Goal: Information Seeking & Learning: Check status

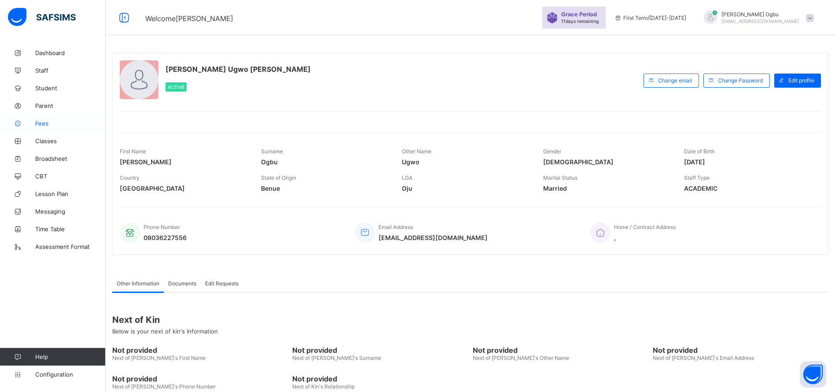
click at [52, 125] on span "Fees" at bounding box center [70, 123] width 70 height 7
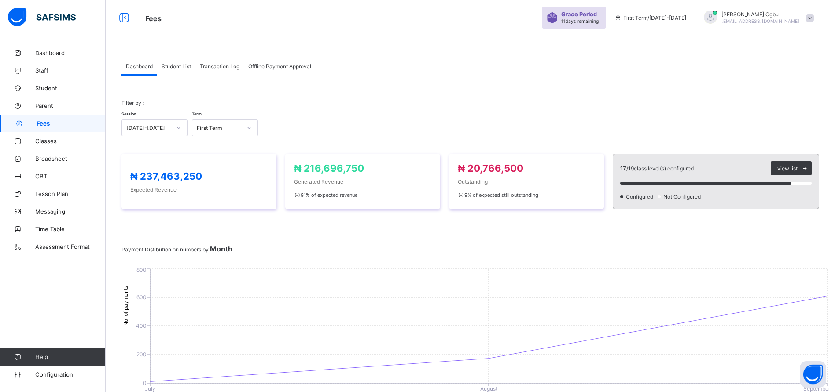
click at [174, 69] on span "Student List" at bounding box center [177, 66] width 30 height 7
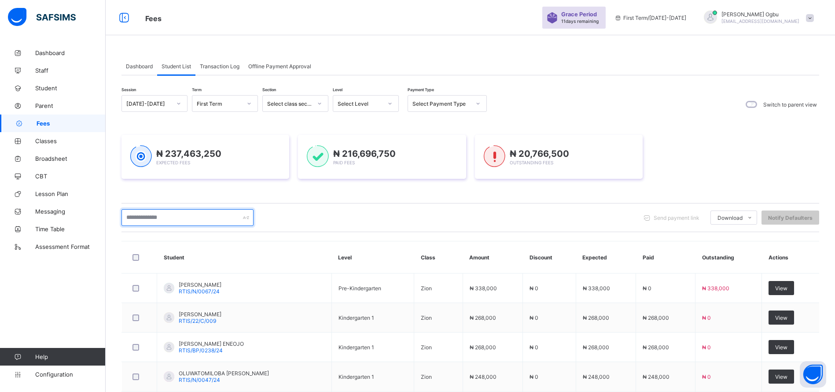
click at [203, 219] on input "text" at bounding box center [188, 217] width 132 height 17
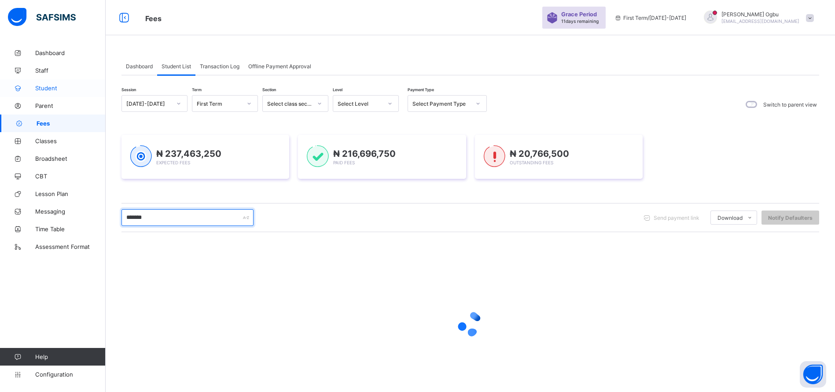
type input "*******"
click at [47, 93] on link "Student" at bounding box center [53, 88] width 106 height 18
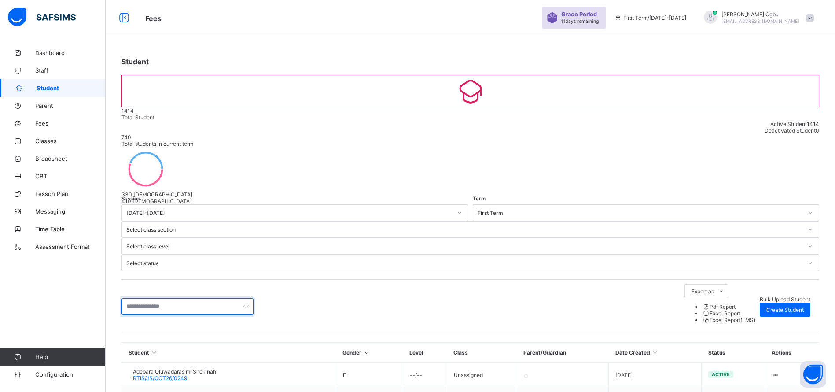
click at [189, 298] on input "text" at bounding box center [188, 306] width 132 height 17
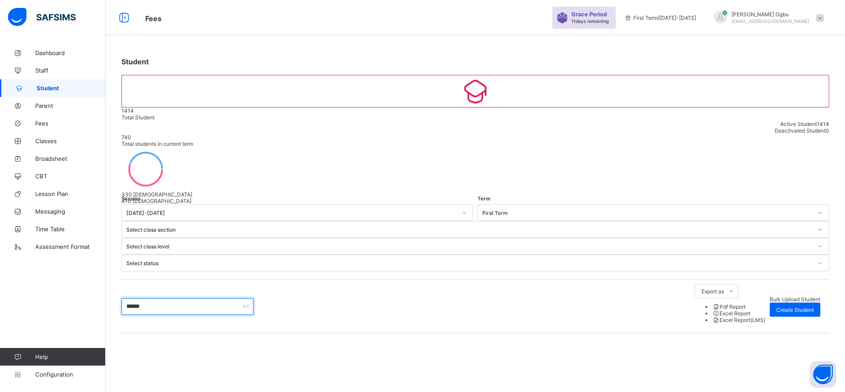
type input "*******"
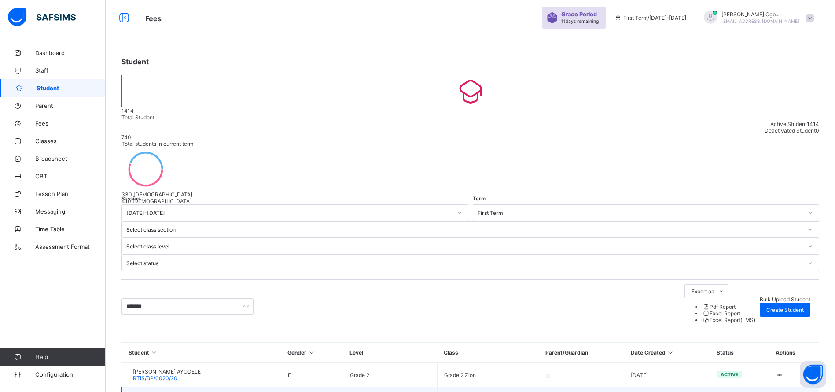
click at [170, 391] on div "[PERSON_NAME] [PERSON_NAME] 22/p/2321" at bounding box center [176, 398] width 87 height 13
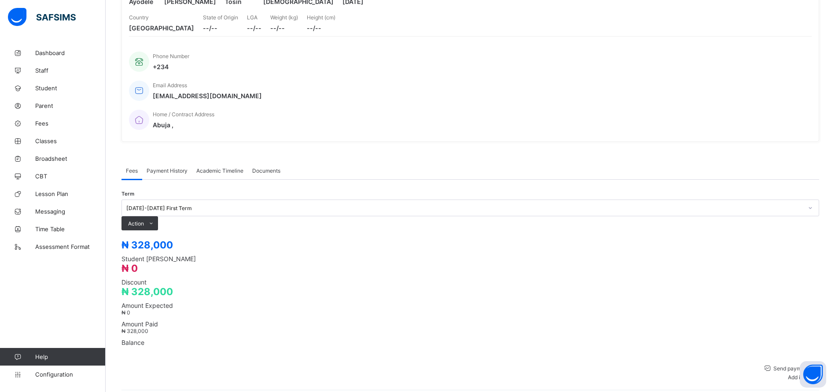
scroll to position [144, 0]
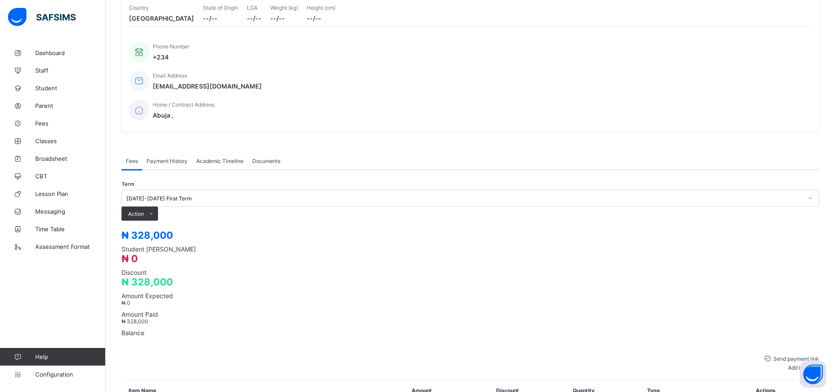
click at [164, 158] on span "Payment History" at bounding box center [167, 161] width 41 height 7
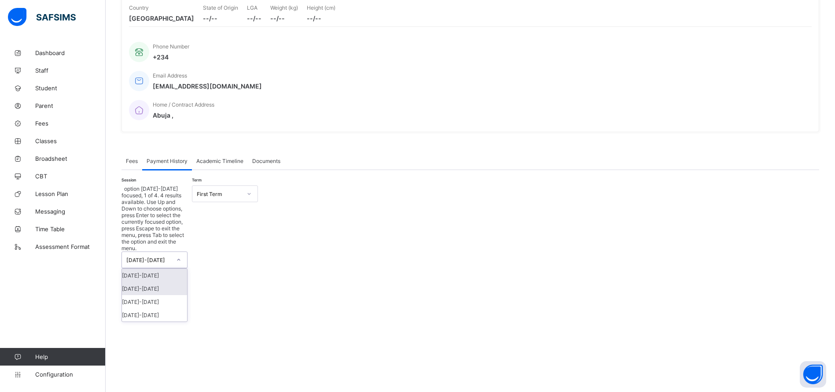
click at [155, 282] on div "[DATE]-[DATE]" at bounding box center [154, 288] width 65 height 13
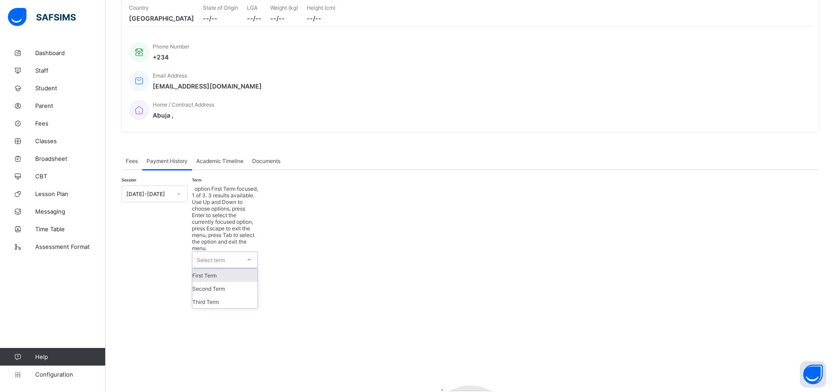
click at [247, 269] on div "First Term" at bounding box center [224, 275] width 65 height 13
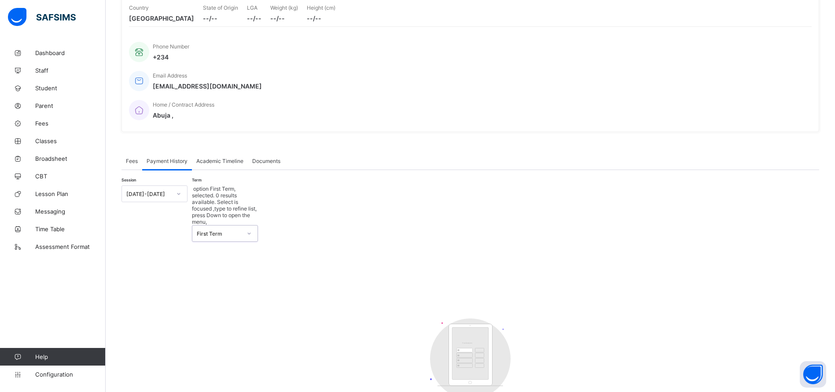
scroll to position [27, 0]
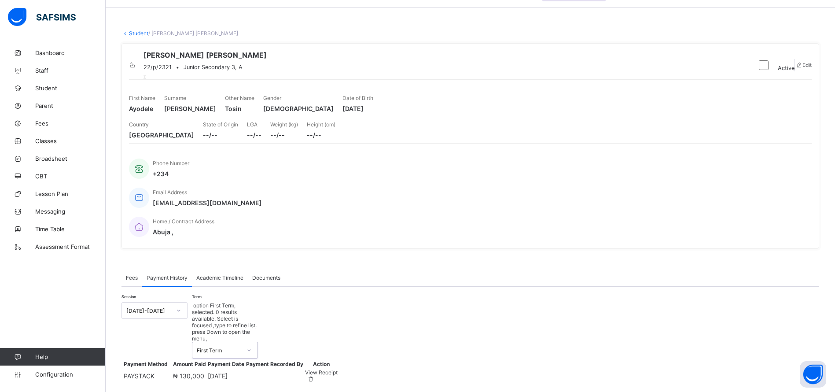
click at [244, 200] on div "Email Address [EMAIL_ADDRESS][DOMAIN_NAME]" at bounding box center [466, 197] width 674 height 29
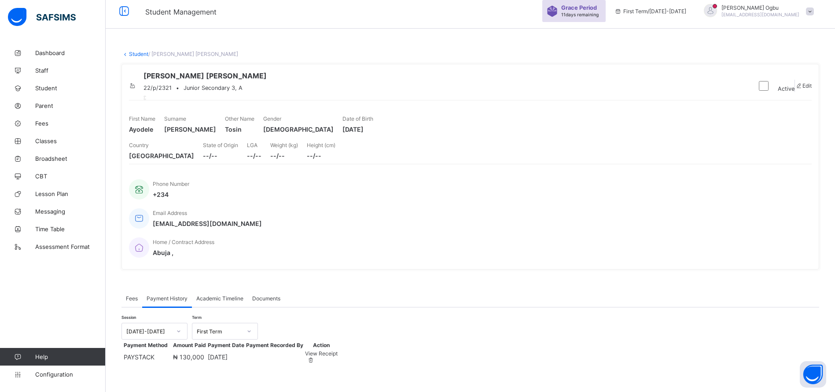
click at [338, 350] on div "View Receipt" at bounding box center [321, 353] width 33 height 7
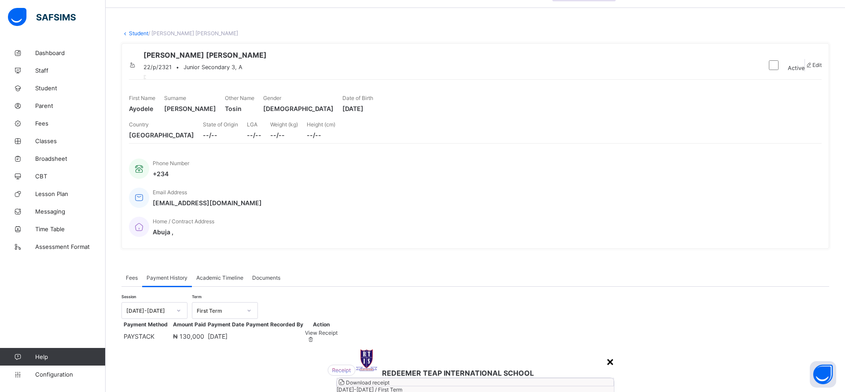
click at [606, 354] on div "×" at bounding box center [610, 361] width 8 height 15
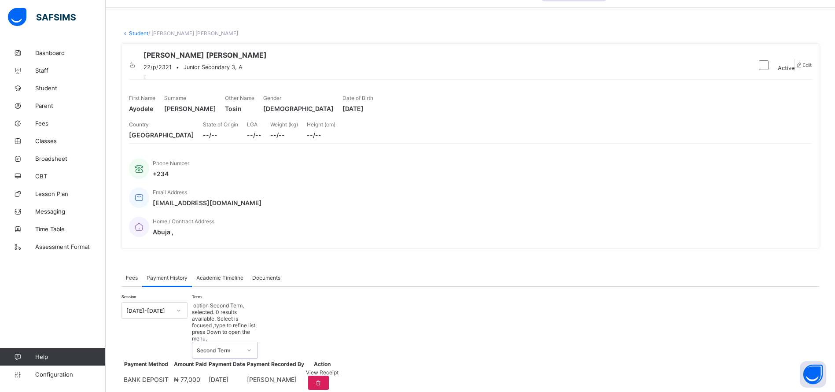
click at [339, 391] on div "View Receipt" at bounding box center [322, 394] width 33 height 7
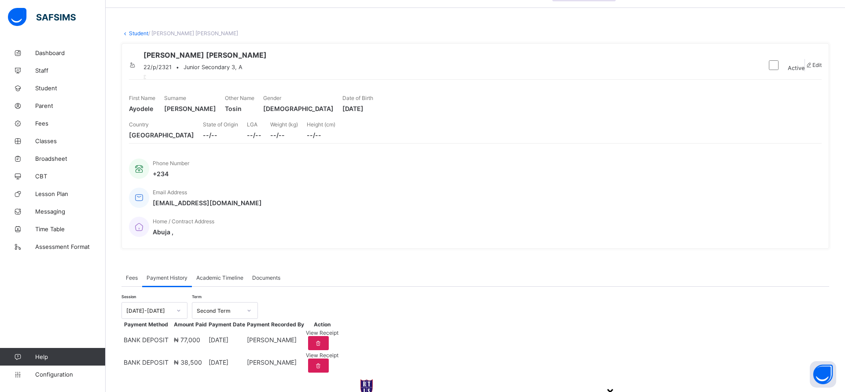
click at [606, 384] on div "×" at bounding box center [610, 391] width 8 height 15
click at [339, 336] on div "View Receipt" at bounding box center [322, 332] width 33 height 7
click at [606, 384] on div "×" at bounding box center [610, 391] width 8 height 15
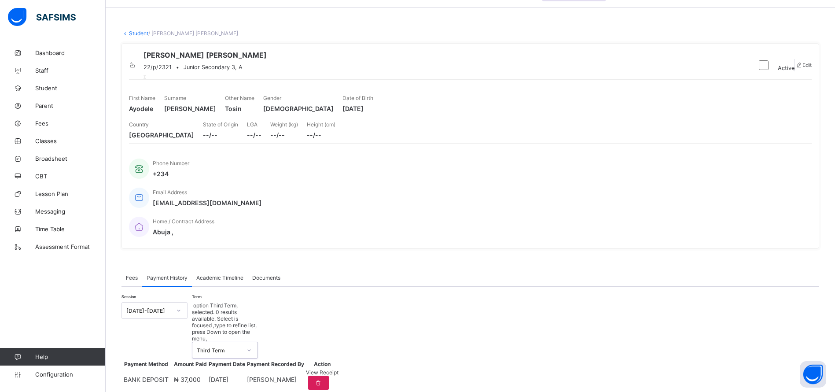
scroll to position [52, 0]
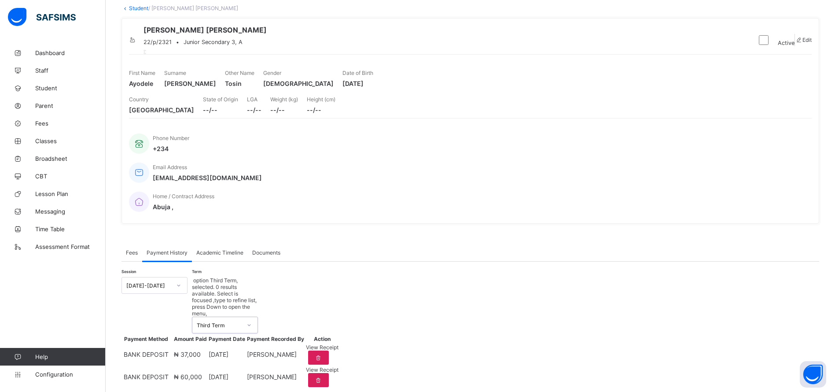
click at [339, 344] on span "View Receipt" at bounding box center [322, 347] width 33 height 7
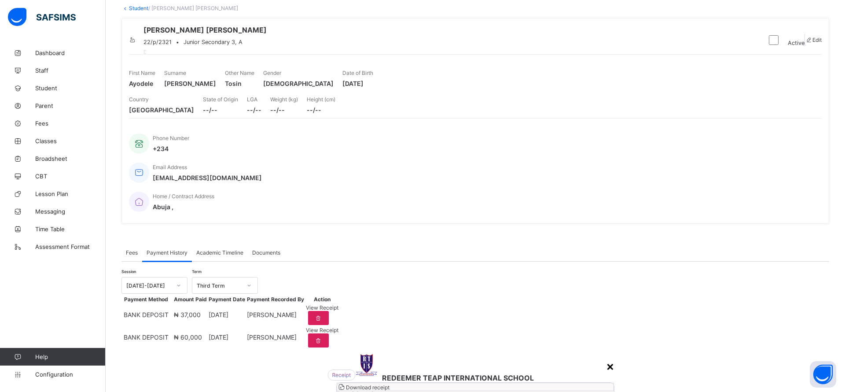
click at [606, 358] on div "×" at bounding box center [610, 365] width 8 height 15
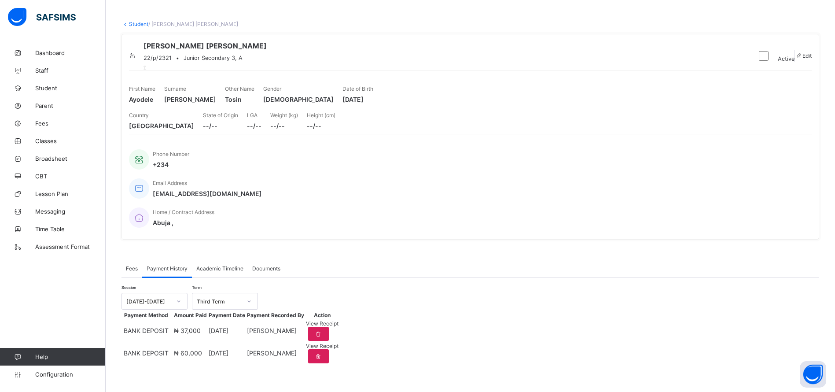
click at [135, 21] on link "Student" at bounding box center [138, 24] width 19 height 7
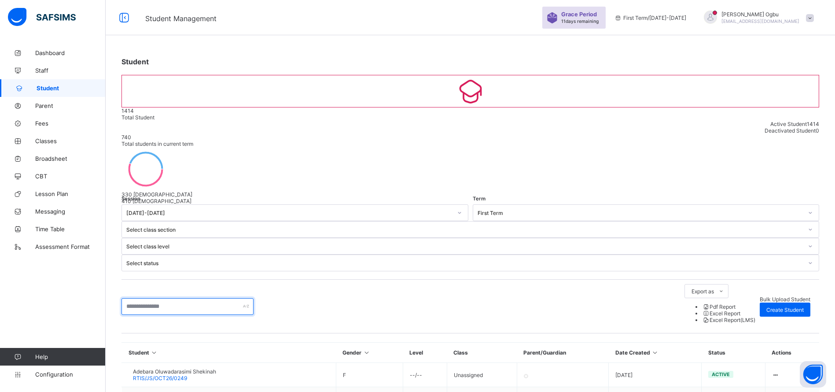
click at [180, 298] on input "text" at bounding box center [188, 306] width 132 height 17
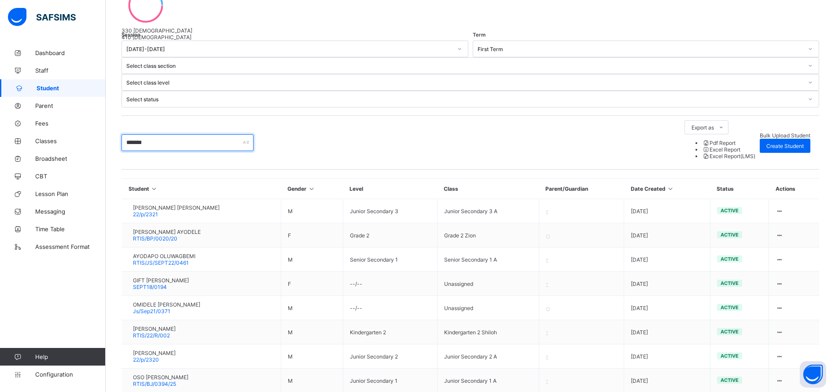
scroll to position [169, 0]
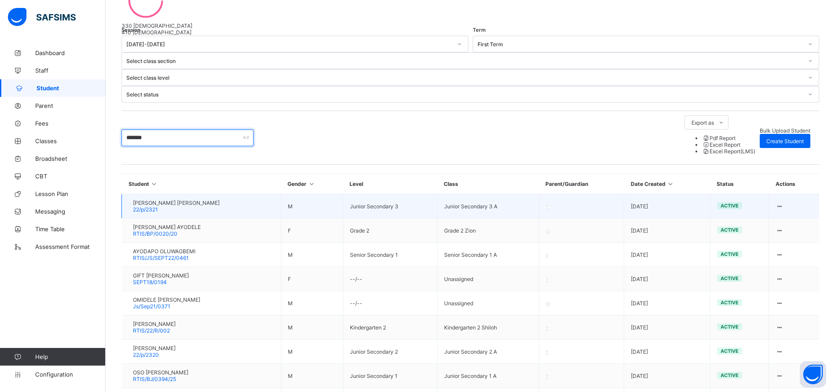
type input "*******"
click at [159, 199] on span "[PERSON_NAME] [PERSON_NAME]" at bounding box center [176, 202] width 87 height 7
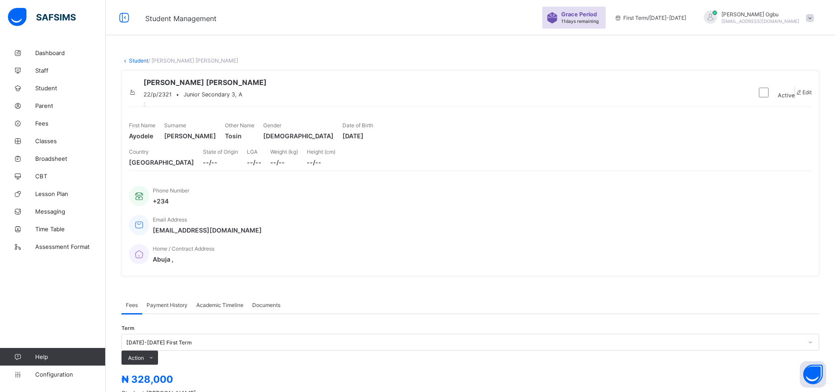
click at [158, 302] on span "Payment History" at bounding box center [167, 305] width 41 height 7
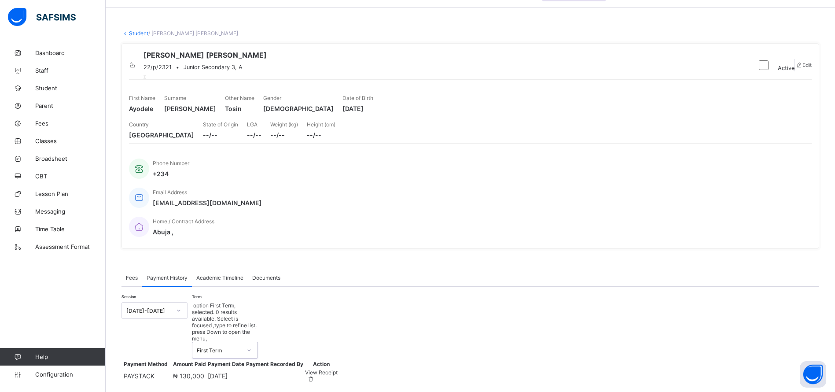
click at [338, 369] on span "View Receipt" at bounding box center [321, 372] width 33 height 7
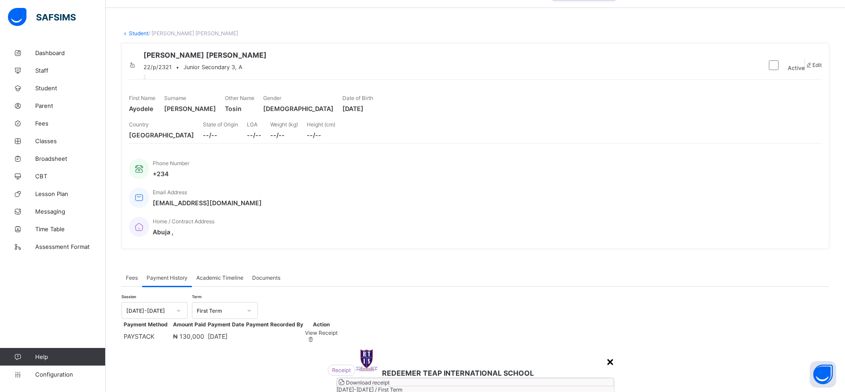
click at [606, 354] on div "×" at bounding box center [610, 361] width 8 height 15
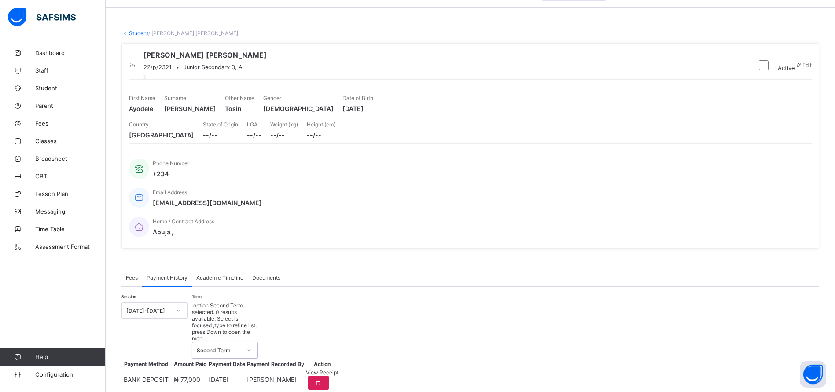
click at [339, 369] on div "View Receipt" at bounding box center [322, 372] width 33 height 7
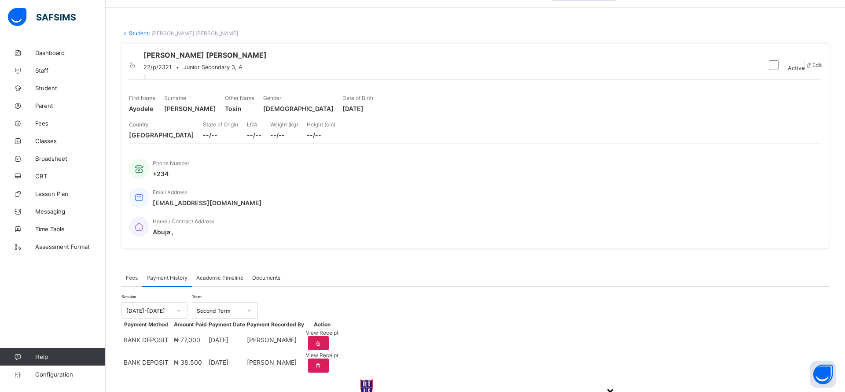
click at [606, 384] on div "×" at bounding box center [610, 391] width 8 height 15
click at [148, 35] on link "Student" at bounding box center [138, 33] width 19 height 7
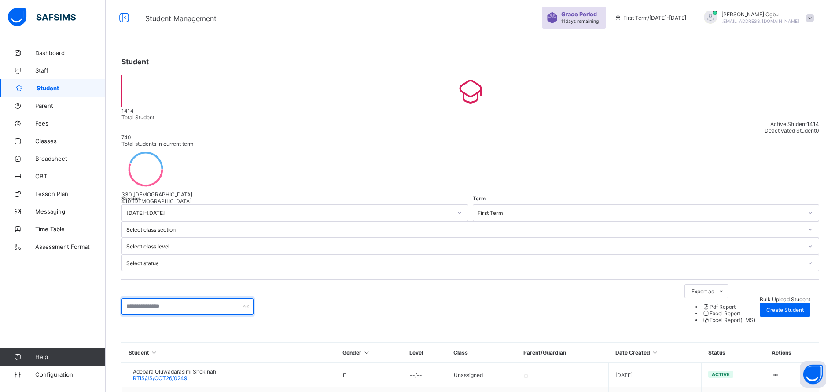
click at [153, 298] on input "text" at bounding box center [188, 306] width 132 height 17
type input "*******"
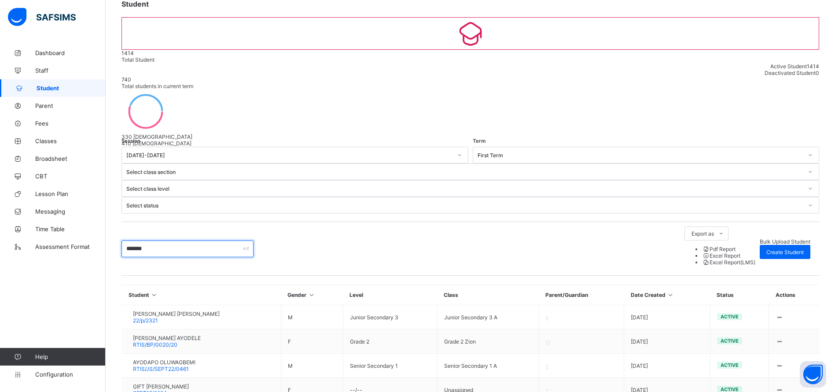
scroll to position [60, 0]
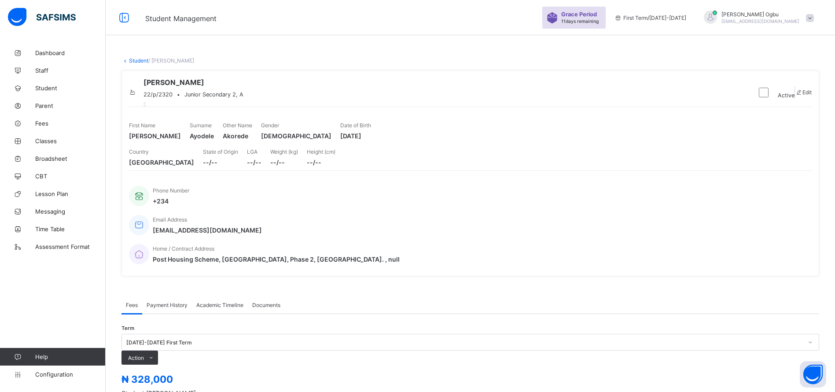
click at [174, 302] on span "Payment History" at bounding box center [167, 305] width 41 height 7
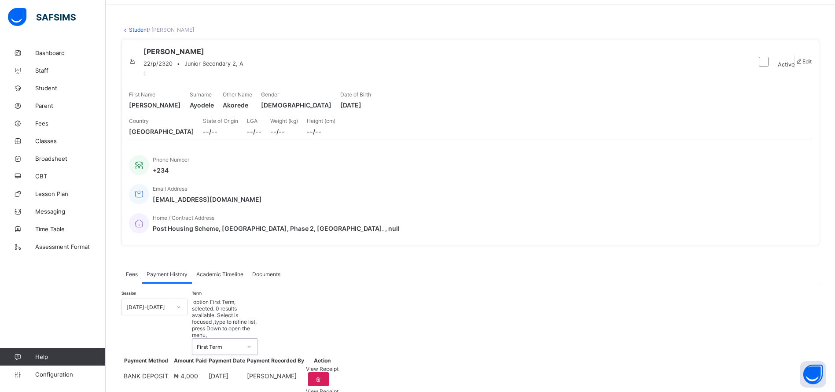
scroll to position [78, 0]
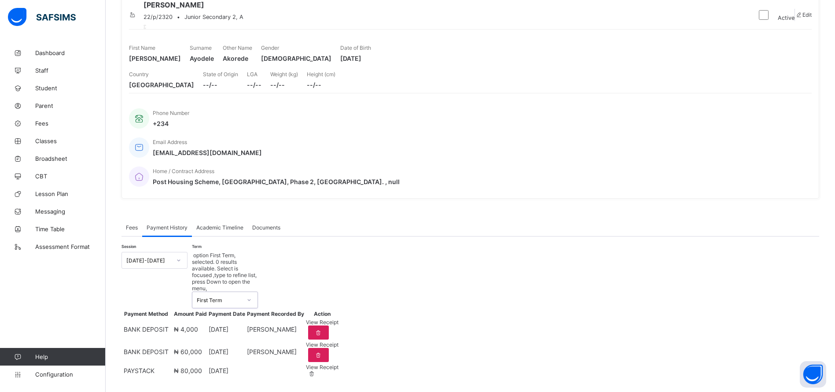
click at [339, 319] on span "View Receipt" at bounding box center [322, 322] width 33 height 7
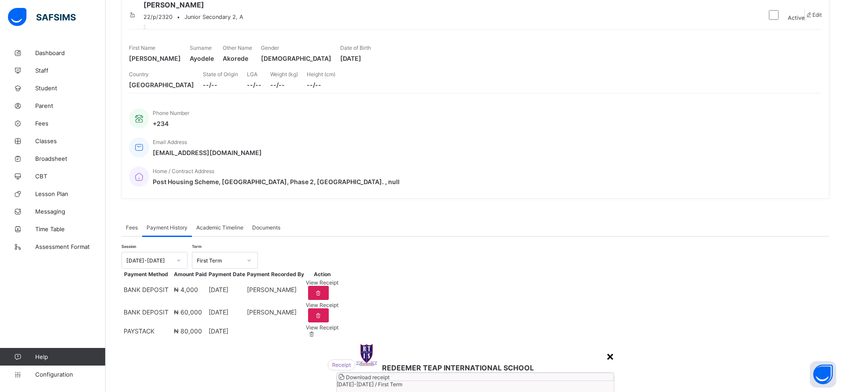
click at [606, 348] on div "×" at bounding box center [610, 355] width 8 height 15
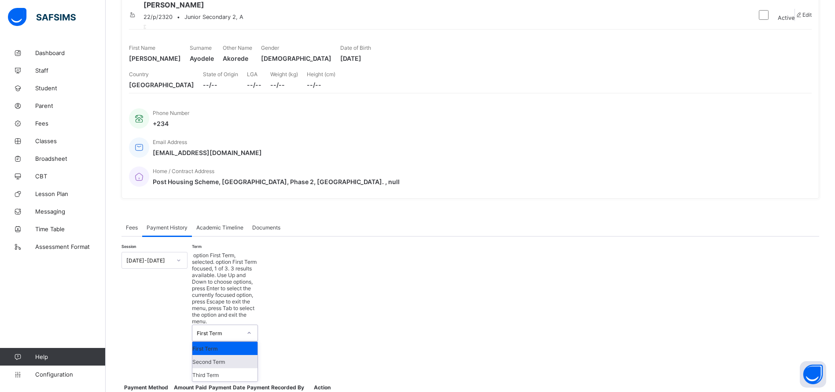
click at [239, 355] on div "Second Term" at bounding box center [224, 361] width 65 height 13
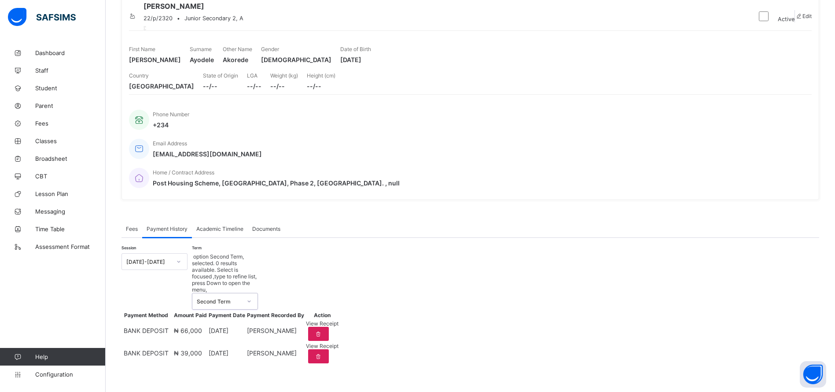
scroll to position [52, 0]
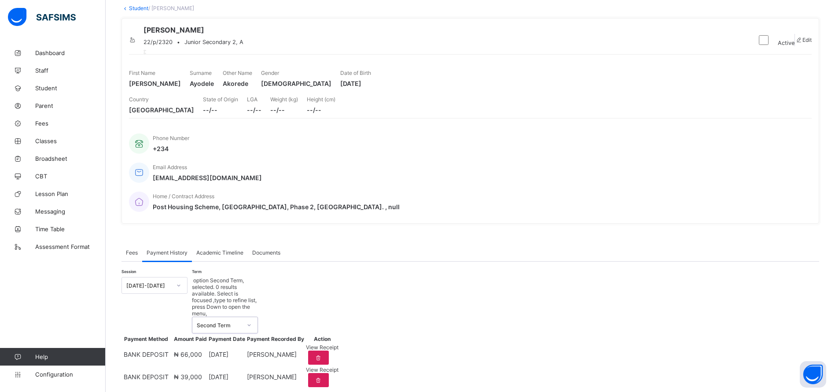
click at [339, 344] on div "View Receipt" at bounding box center [322, 347] width 33 height 7
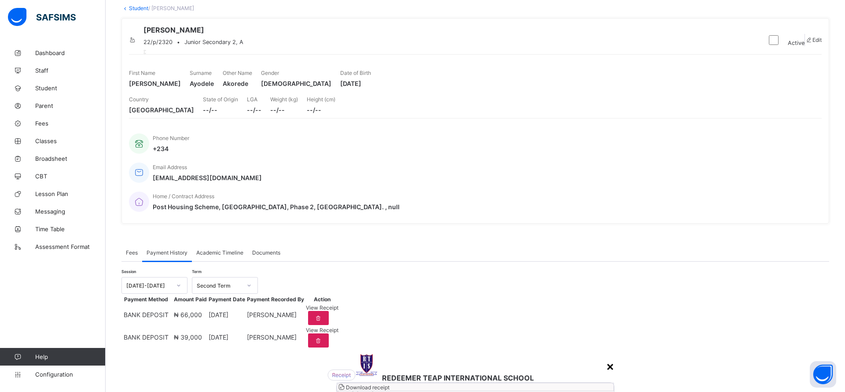
click at [606, 358] on div "×" at bounding box center [610, 365] width 8 height 15
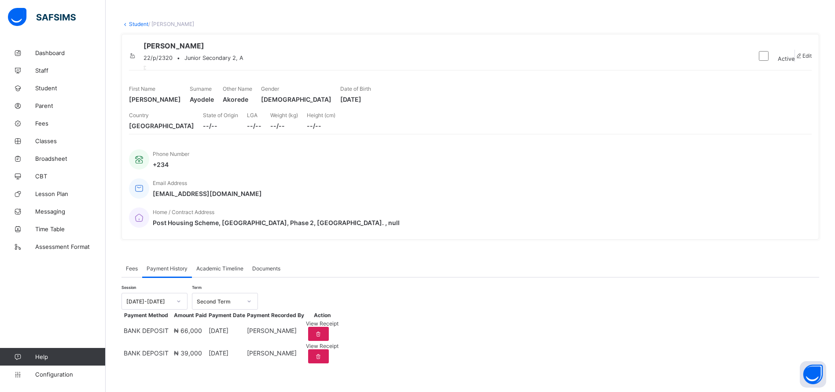
click at [339, 344] on span "View Receipt" at bounding box center [322, 346] width 33 height 7
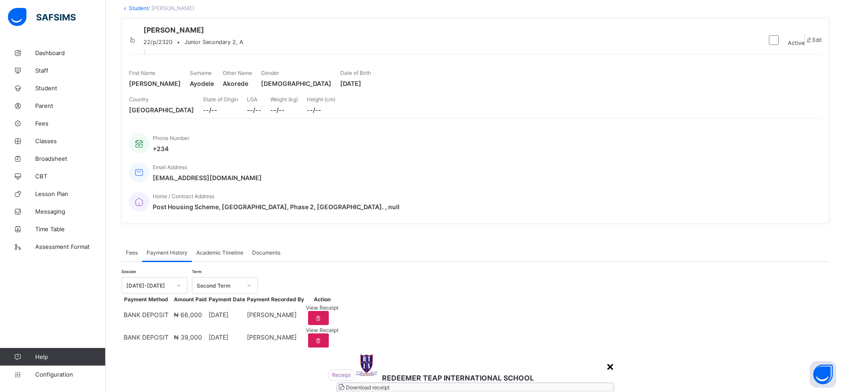
click at [606, 358] on div "×" at bounding box center [610, 365] width 8 height 15
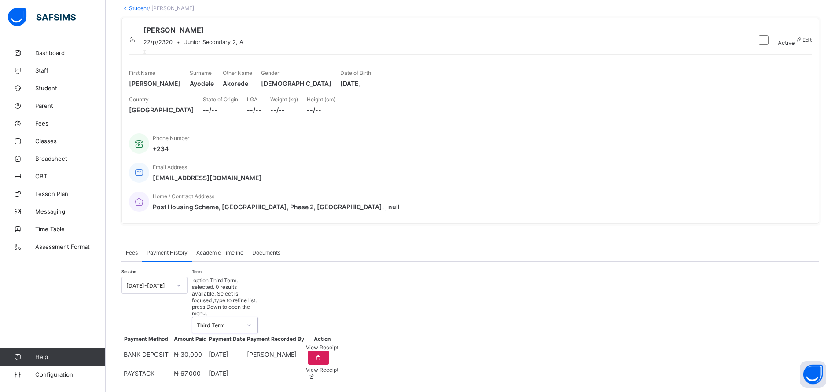
click at [339, 344] on div "View Receipt" at bounding box center [322, 347] width 33 height 7
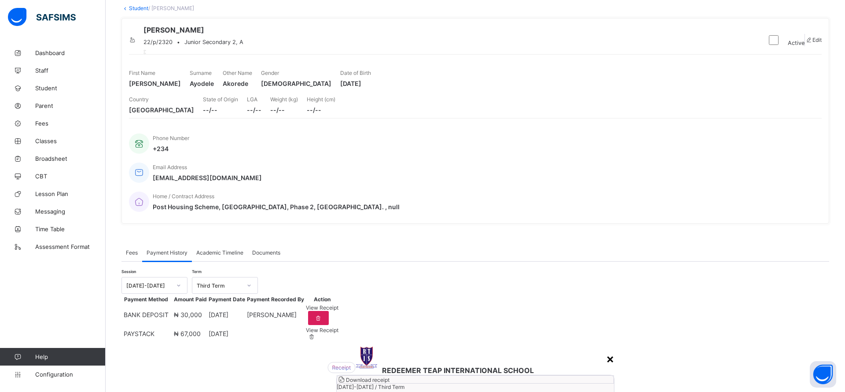
click at [606, 351] on div "×" at bounding box center [610, 358] width 8 height 15
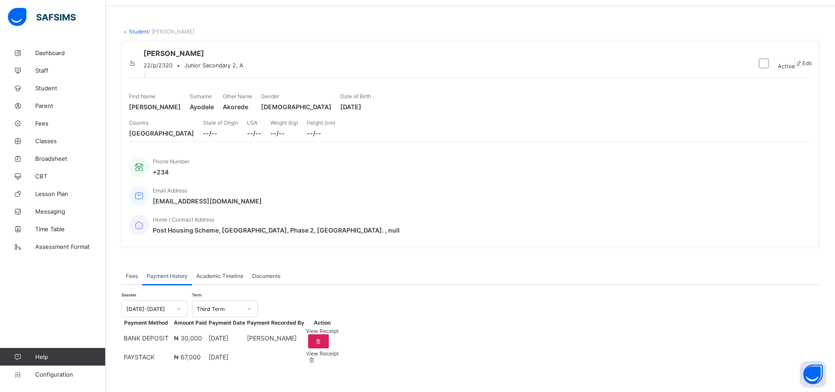
click at [140, 28] on link "Student" at bounding box center [138, 31] width 19 height 7
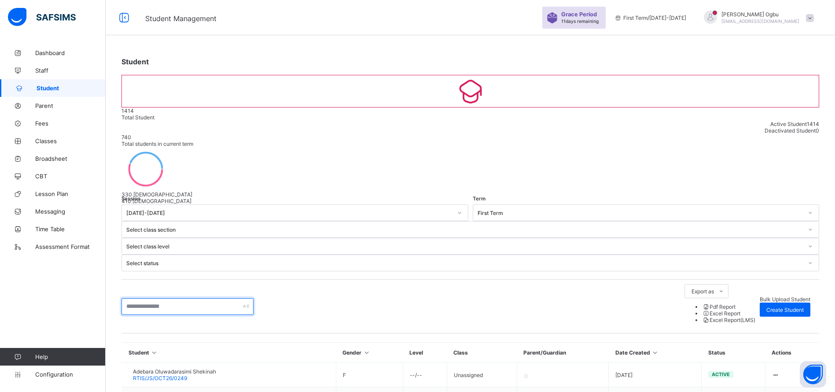
click at [179, 298] on input "text" at bounding box center [188, 306] width 132 height 17
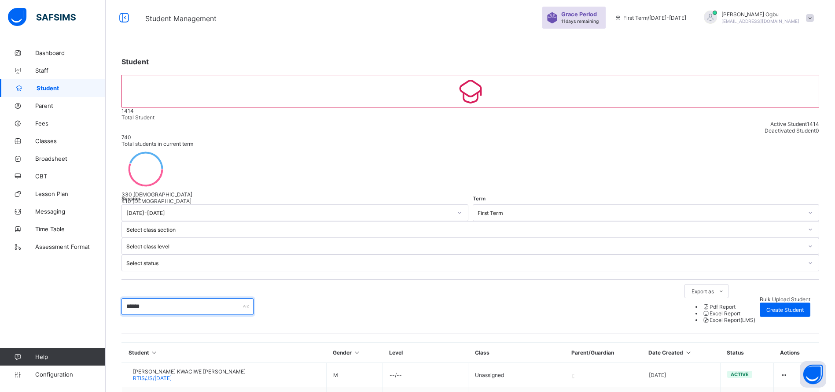
type input "******"
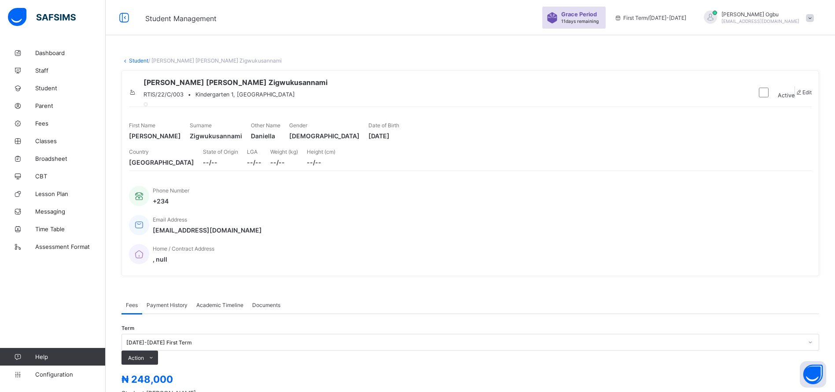
click at [164, 302] on span "Payment History" at bounding box center [167, 305] width 41 height 7
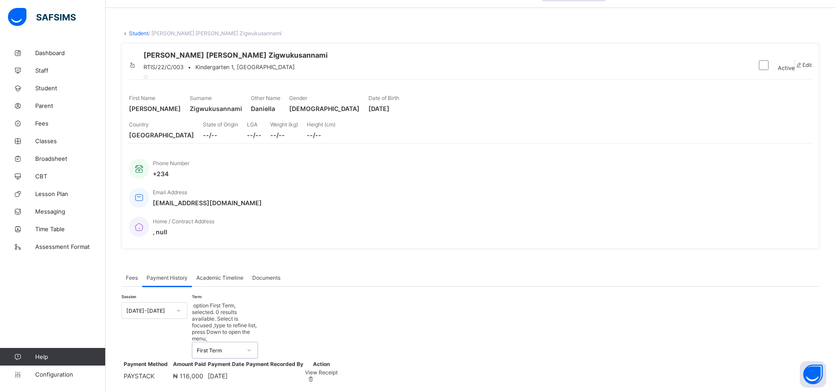
click at [338, 369] on span "View Receipt" at bounding box center [321, 372] width 33 height 7
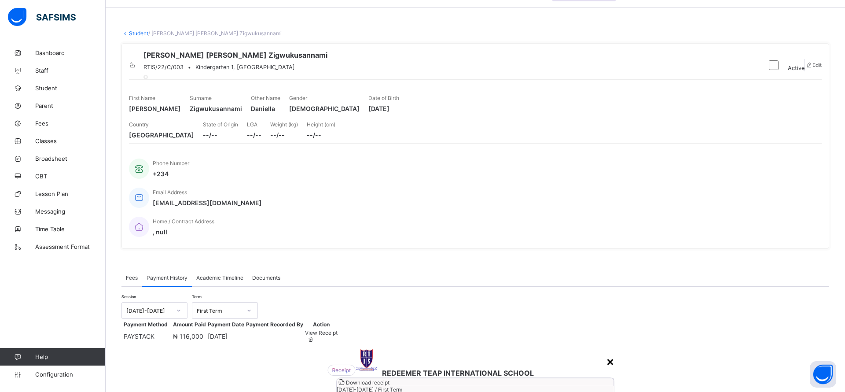
click at [606, 354] on div "×" at bounding box center [610, 361] width 8 height 15
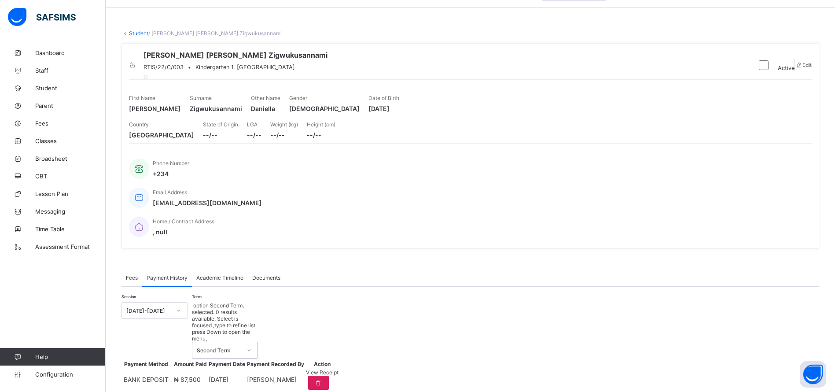
click at [339, 369] on span "View Receipt" at bounding box center [322, 372] width 33 height 7
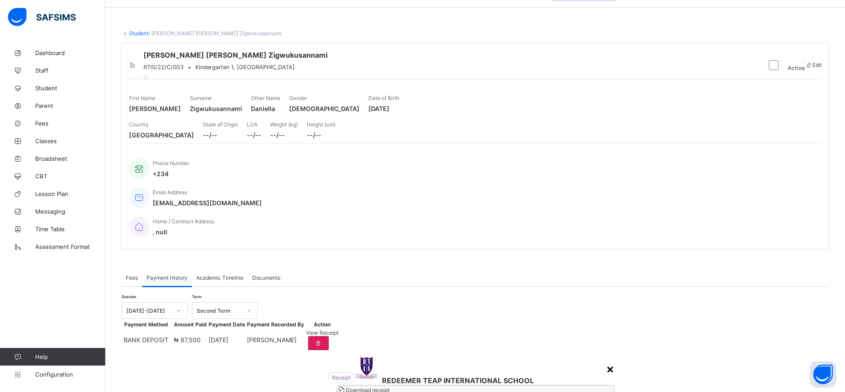
click at [606, 361] on div "×" at bounding box center [610, 368] width 8 height 15
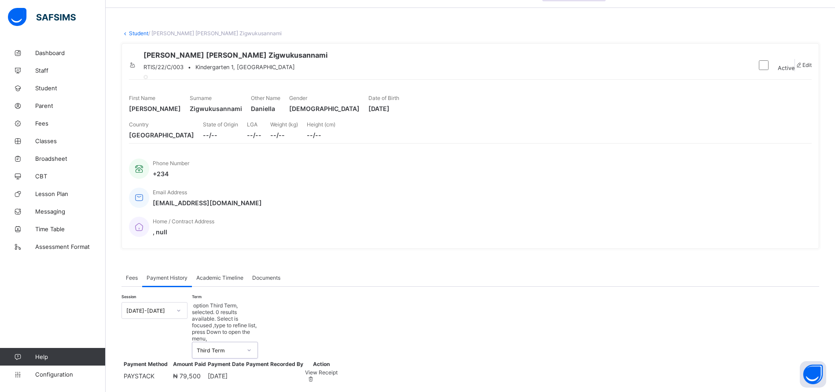
click at [338, 369] on div "View Receipt" at bounding box center [321, 372] width 33 height 7
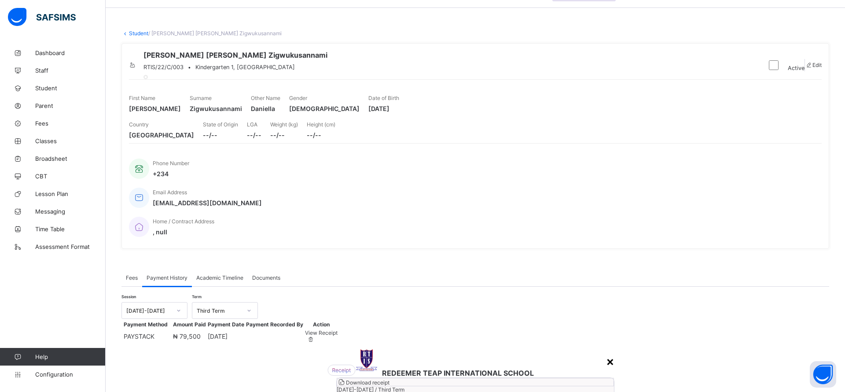
click at [606, 354] on div "×" at bounding box center [610, 361] width 8 height 15
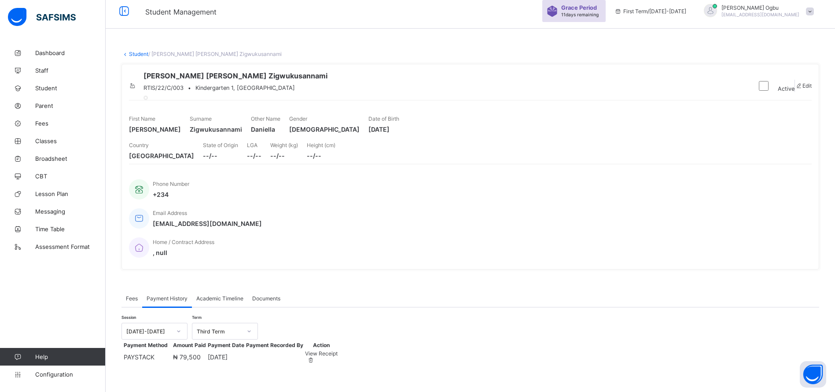
click at [141, 51] on link "Student" at bounding box center [138, 54] width 19 height 7
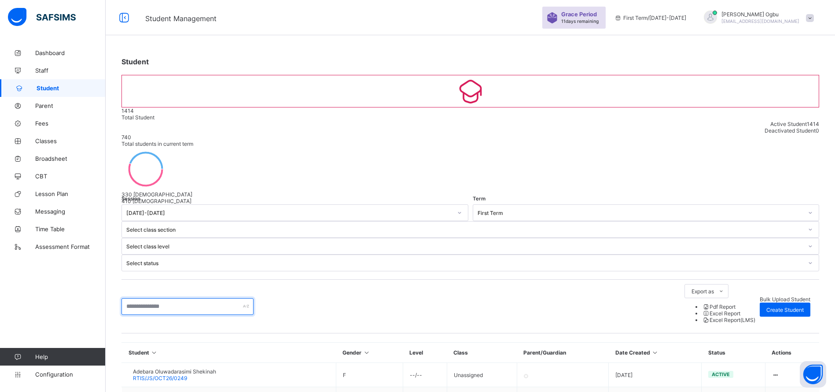
click at [171, 298] on input "text" at bounding box center [188, 306] width 132 height 17
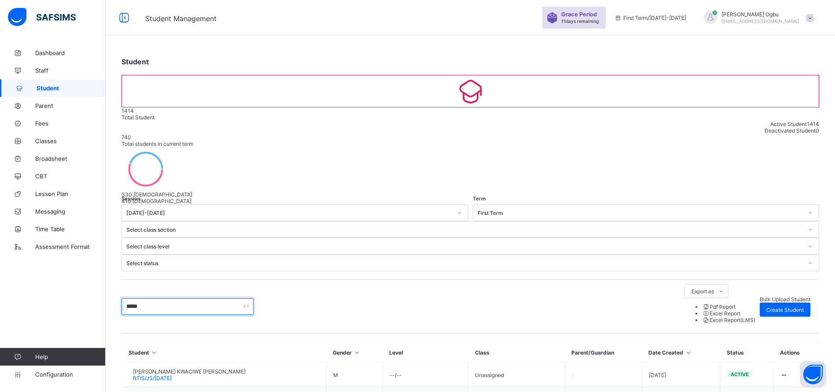
type input "******"
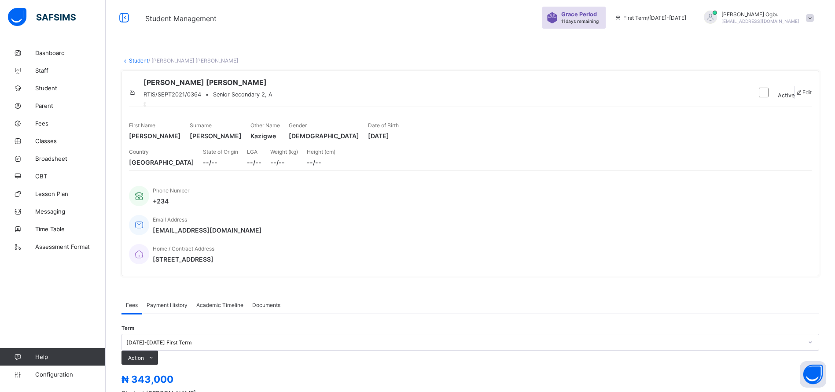
click at [177, 296] on div "Payment History" at bounding box center [167, 305] width 50 height 18
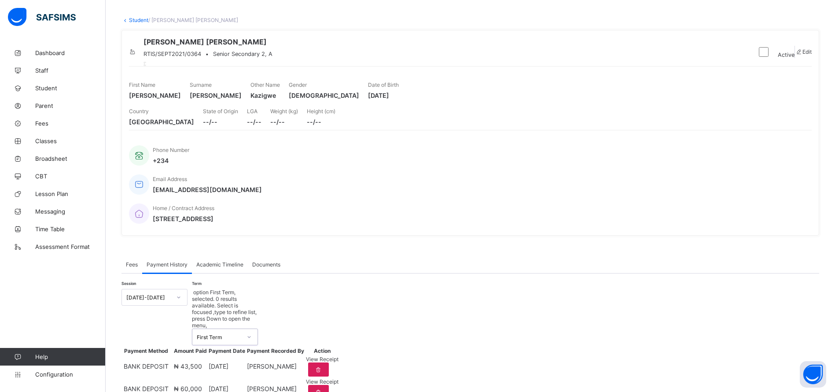
scroll to position [78, 0]
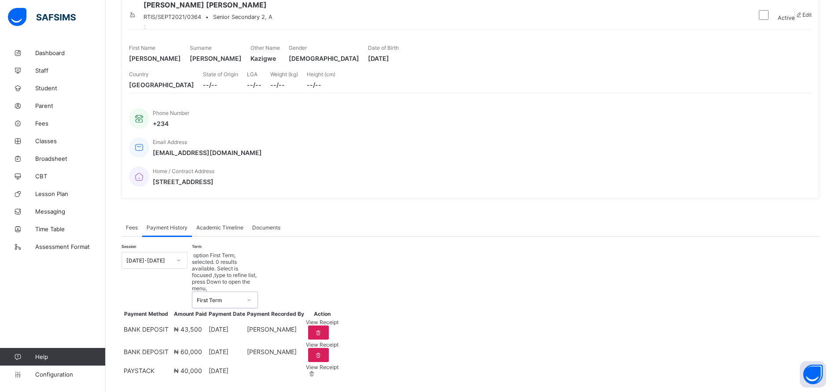
click at [339, 319] on span "View Receipt" at bounding box center [322, 322] width 33 height 7
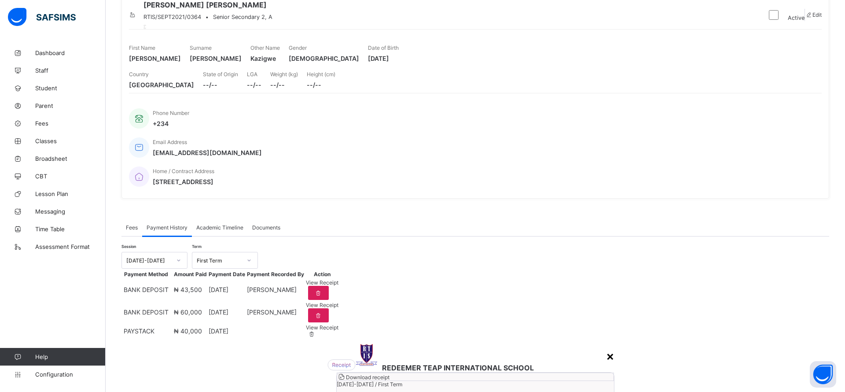
click at [606, 348] on div "×" at bounding box center [610, 355] width 8 height 15
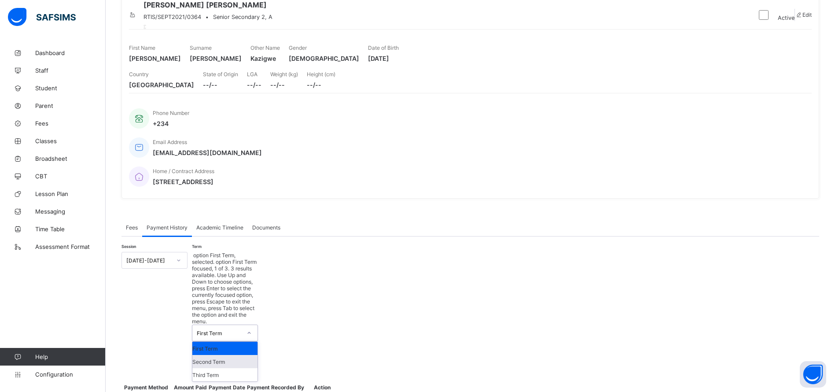
click at [236, 355] on div "Second Term" at bounding box center [224, 361] width 65 height 13
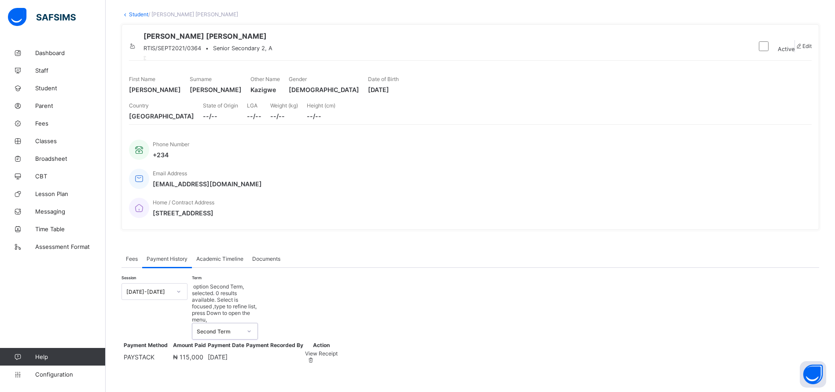
scroll to position [27, 0]
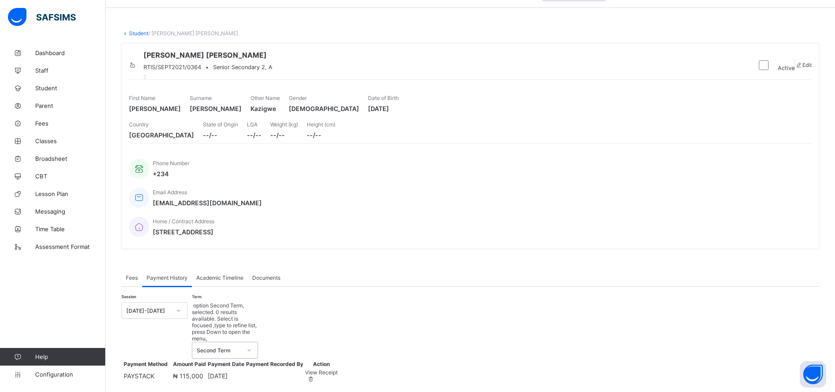
click at [338, 369] on span "View Receipt" at bounding box center [321, 372] width 33 height 7
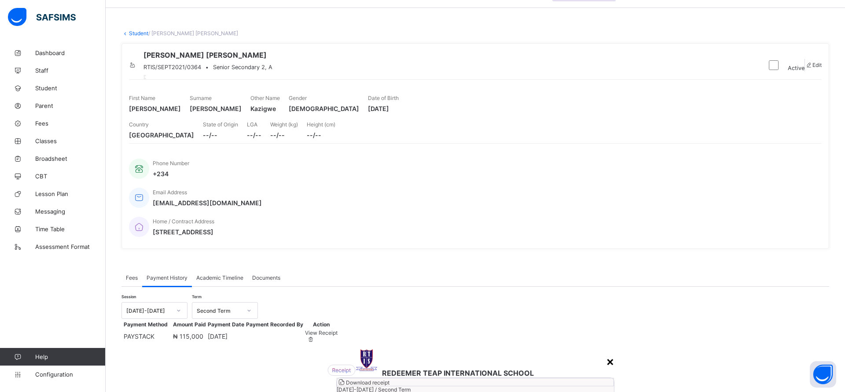
click at [606, 354] on div "×" at bounding box center [610, 361] width 8 height 15
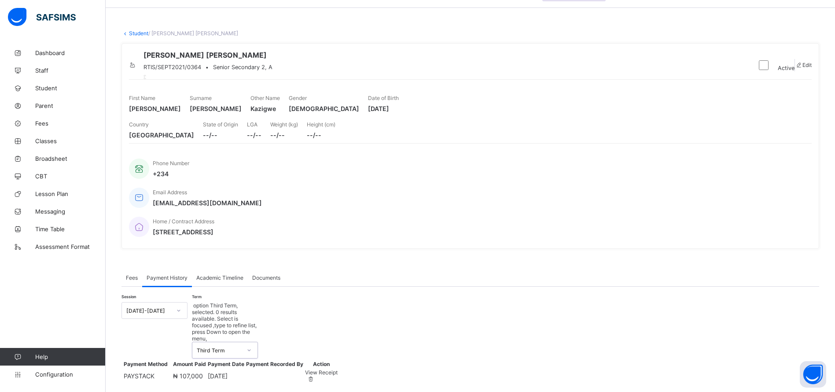
click at [338, 369] on span "View Receipt" at bounding box center [321, 372] width 33 height 7
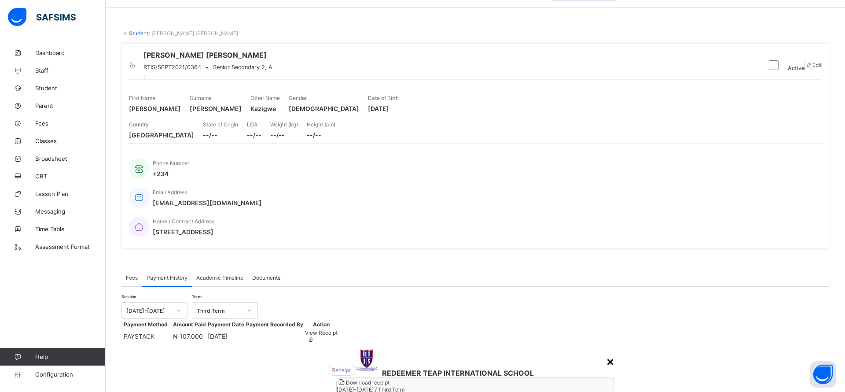
click at [606, 354] on div "×" at bounding box center [610, 361] width 8 height 15
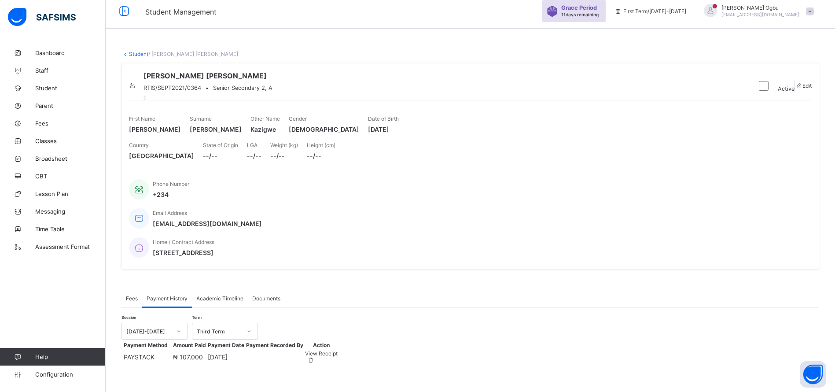
click at [135, 51] on link "Student" at bounding box center [138, 54] width 19 height 7
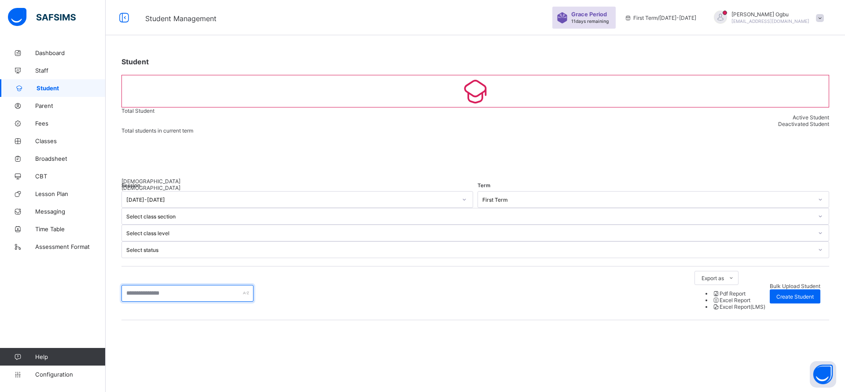
click at [179, 285] on input "text" at bounding box center [188, 293] width 132 height 17
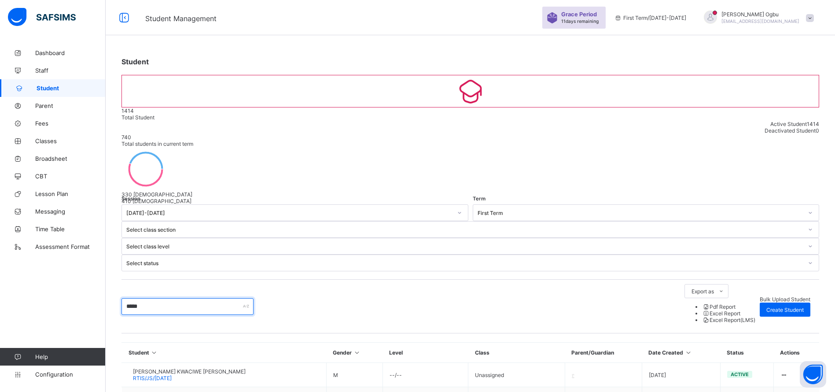
type input "******"
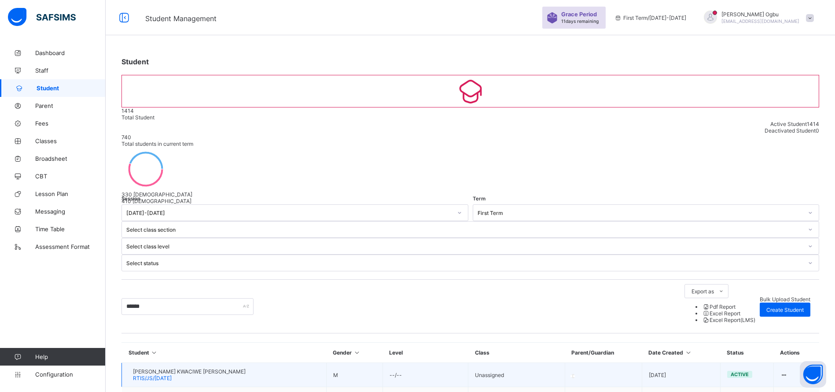
click at [172, 375] on span "RTIS/JS/[DATE]" at bounding box center [152, 378] width 39 height 7
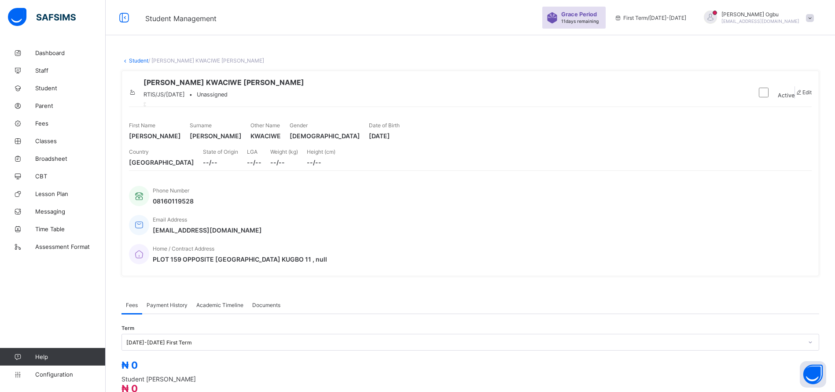
click at [174, 296] on div "Payment History" at bounding box center [167, 305] width 50 height 18
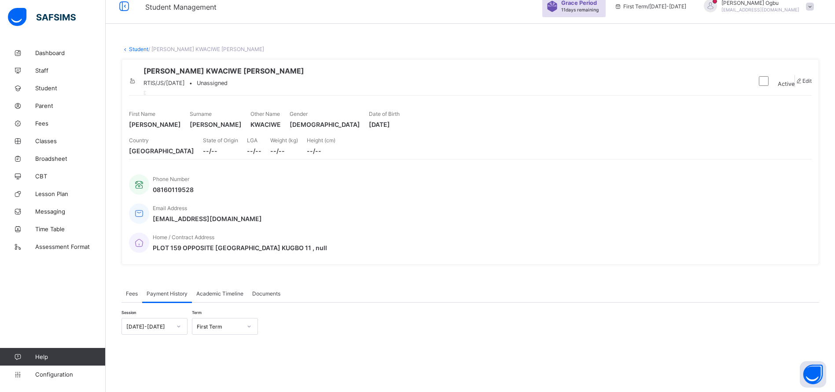
scroll to position [122, 0]
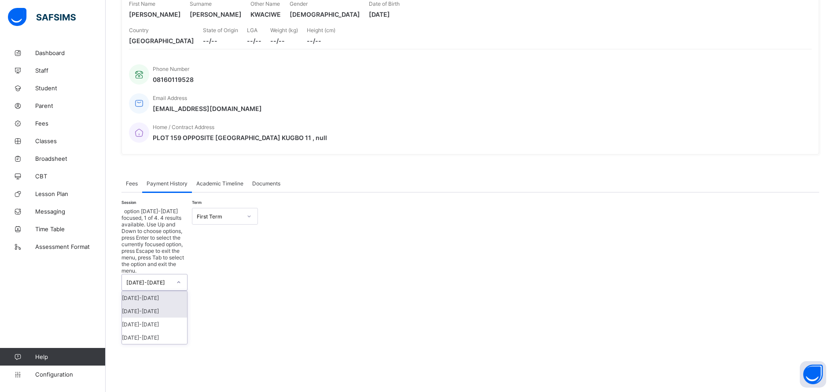
click at [157, 304] on div "[DATE]-[DATE]" at bounding box center [154, 310] width 65 height 13
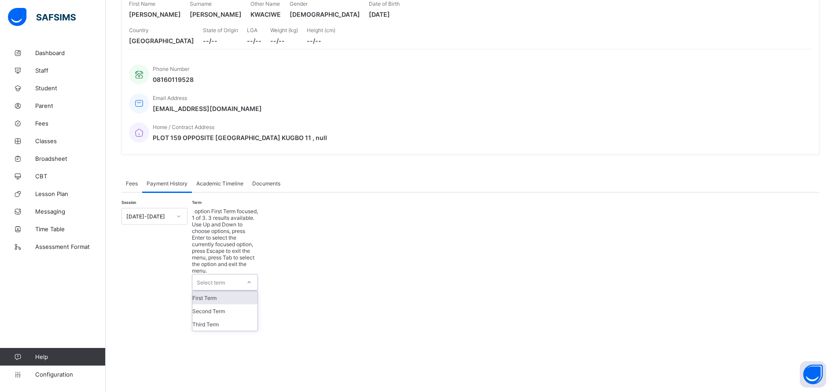
click at [233, 291] on div "First Term" at bounding box center [224, 297] width 65 height 13
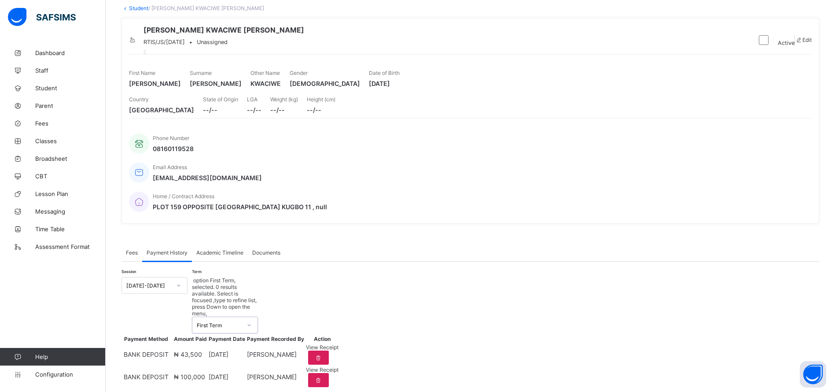
click at [339, 344] on span "View Receipt" at bounding box center [322, 347] width 33 height 7
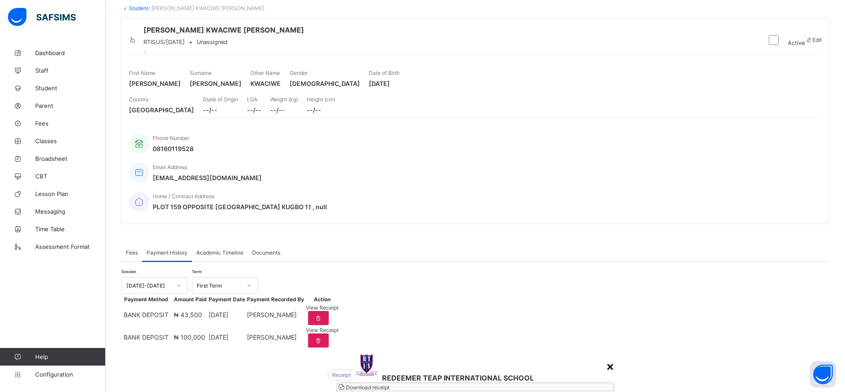
click at [606, 358] on div "×" at bounding box center [610, 365] width 8 height 15
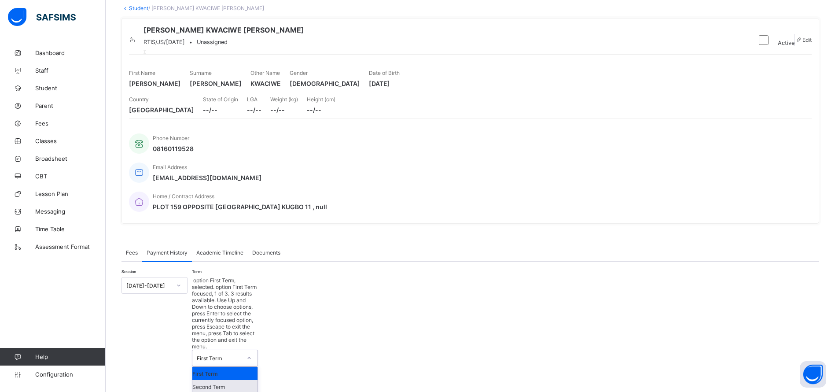
click at [240, 380] on div "Second Term" at bounding box center [224, 386] width 65 height 13
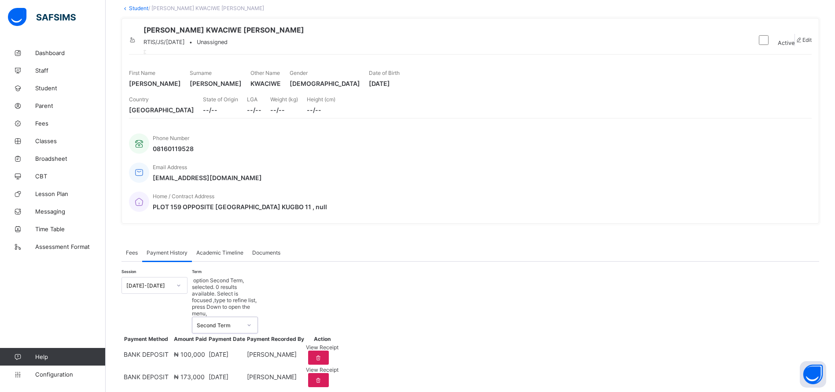
click at [339, 344] on span "View Receipt" at bounding box center [322, 347] width 33 height 7
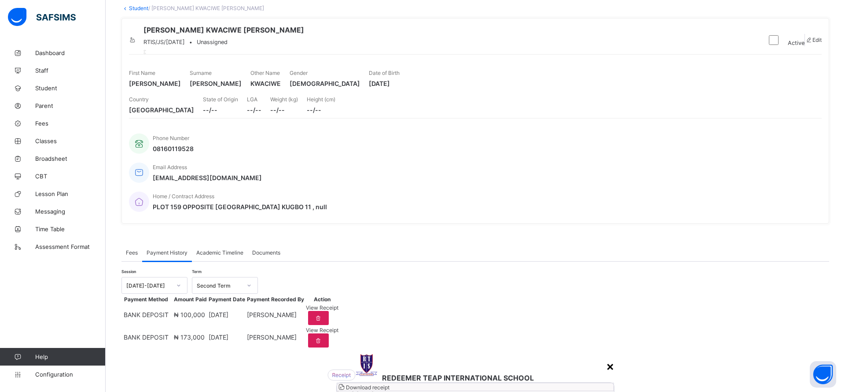
click at [606, 358] on div "×" at bounding box center [610, 365] width 8 height 15
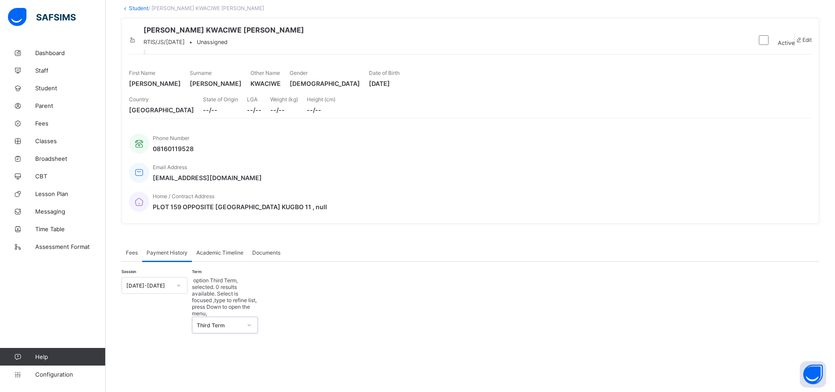
scroll to position [0, 0]
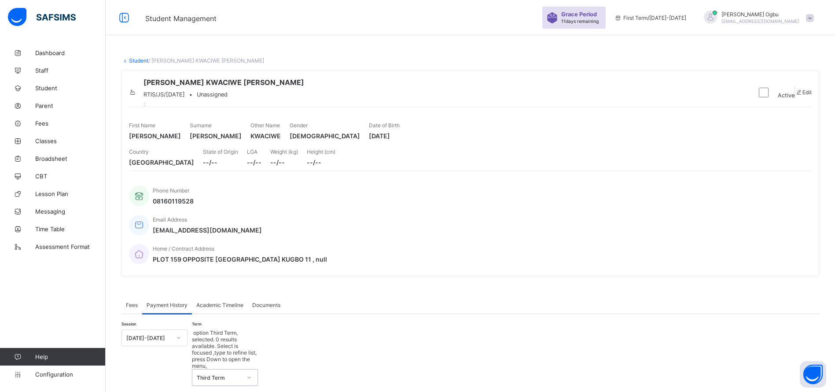
click at [138, 59] on link "Student" at bounding box center [138, 60] width 19 height 7
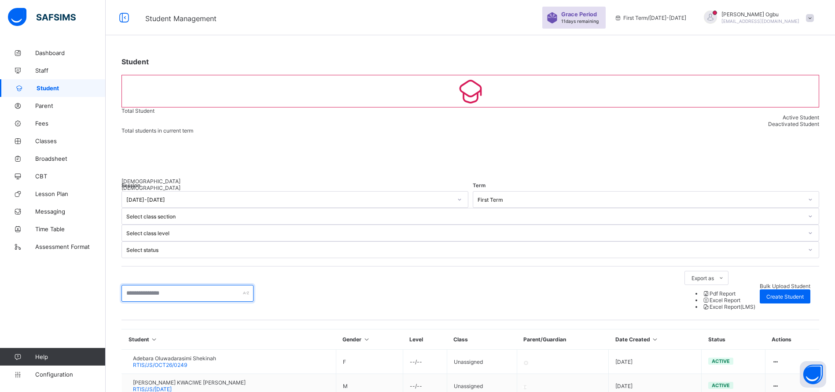
click at [151, 285] on input "text" at bounding box center [188, 293] width 132 height 17
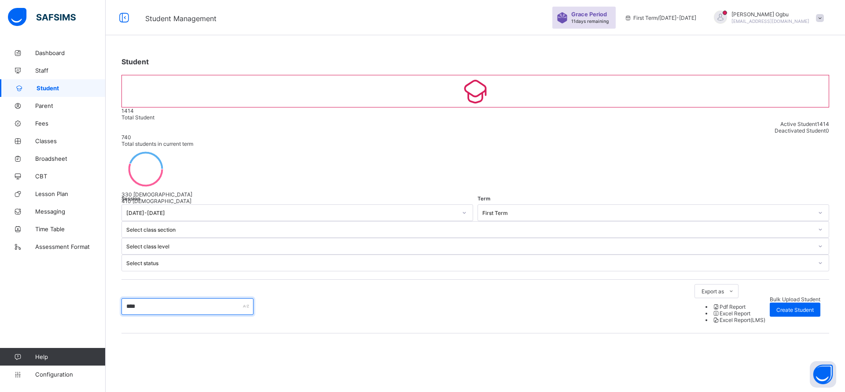
type input "*****"
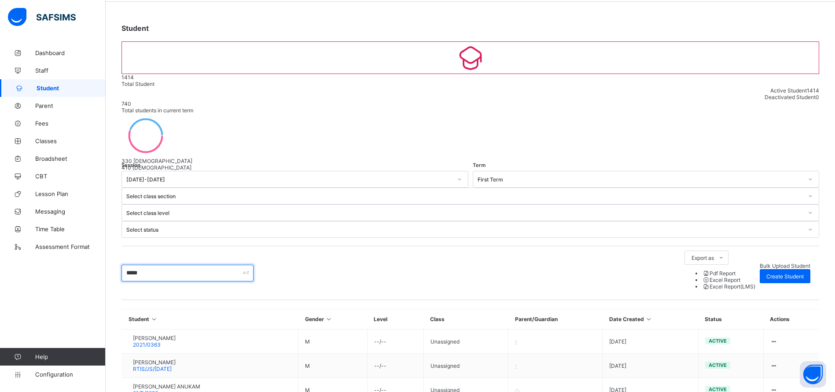
scroll to position [40, 0]
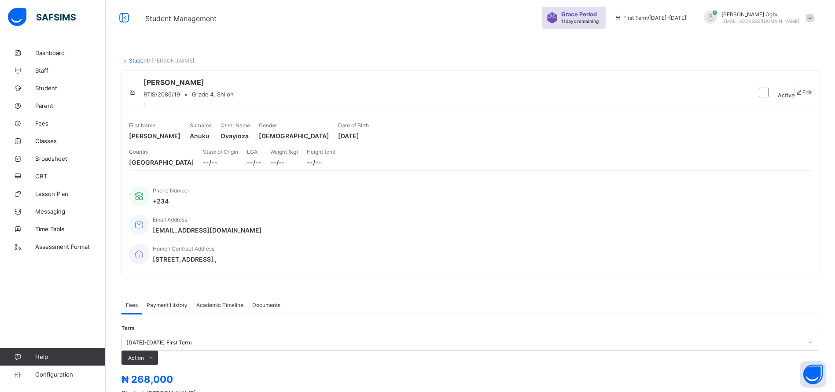
click at [150, 296] on div "Payment History" at bounding box center [167, 305] width 50 height 18
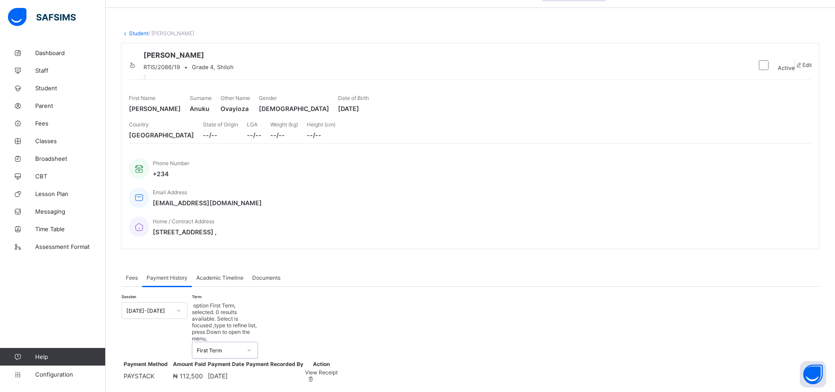
click at [338, 369] on span "View Receipt" at bounding box center [321, 372] width 33 height 7
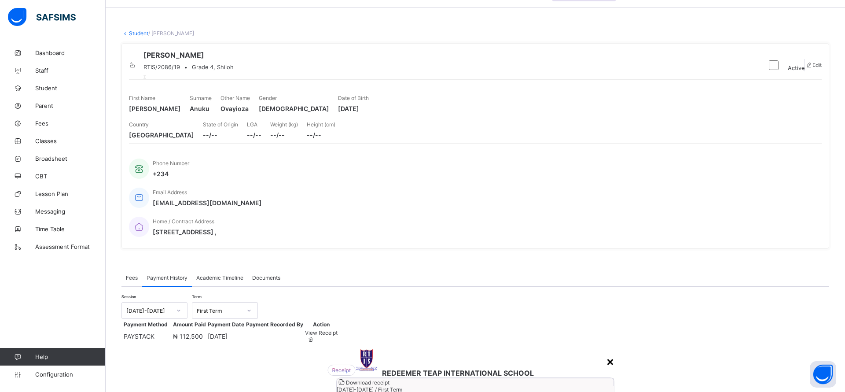
click at [606, 354] on div "×" at bounding box center [610, 361] width 8 height 15
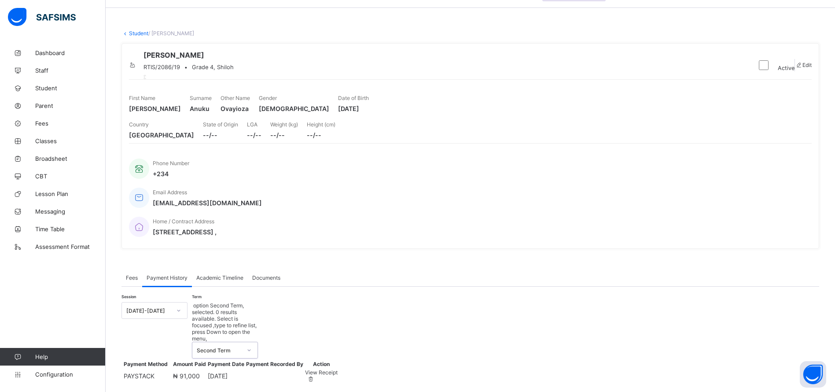
click at [338, 369] on span "View Receipt" at bounding box center [321, 372] width 33 height 7
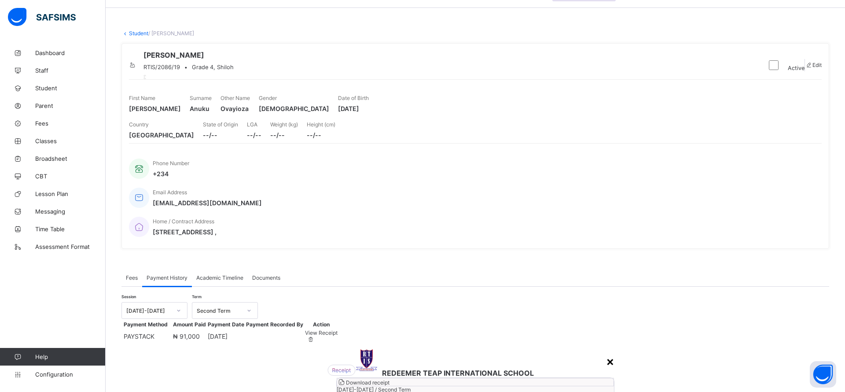
click at [606, 354] on div "×" at bounding box center [610, 361] width 8 height 15
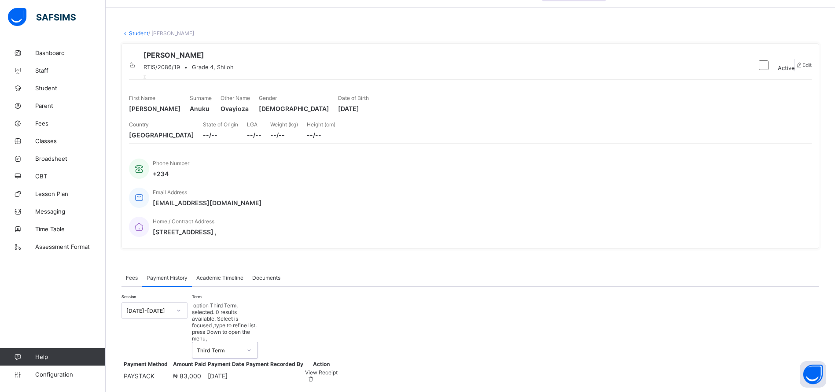
click at [338, 369] on span "View Receipt" at bounding box center [321, 372] width 33 height 7
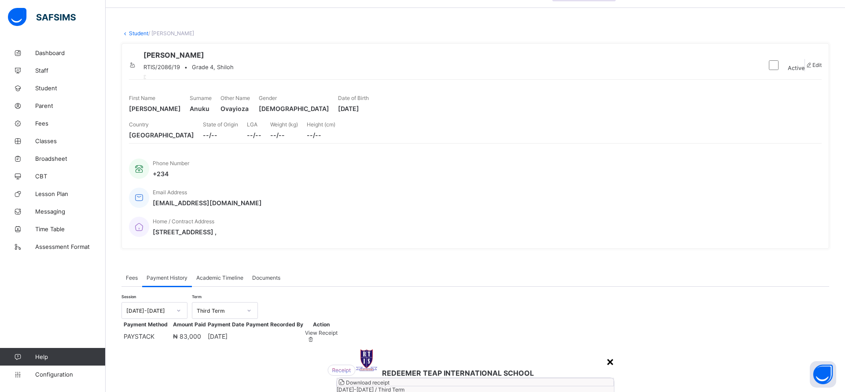
click at [606, 354] on div "×" at bounding box center [610, 361] width 8 height 15
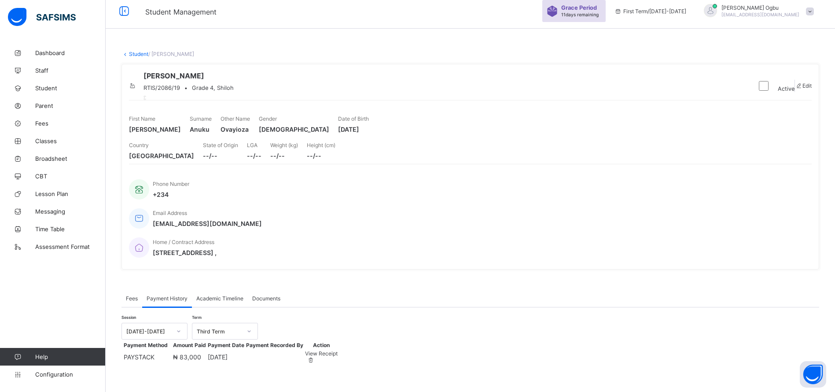
click at [144, 51] on link "Student" at bounding box center [138, 54] width 19 height 7
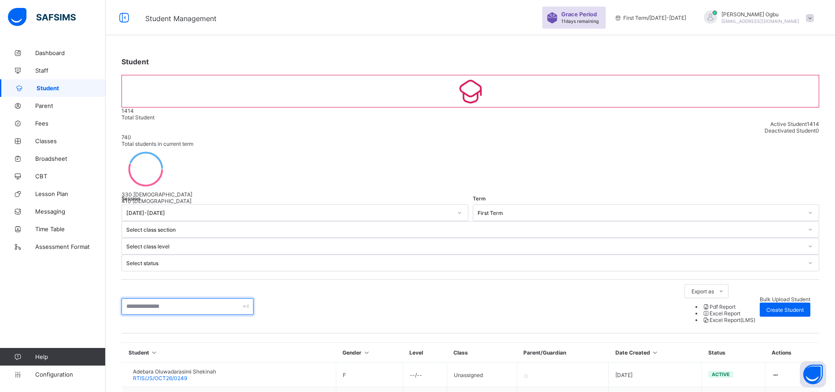
click at [181, 298] on input "text" at bounding box center [188, 306] width 132 height 17
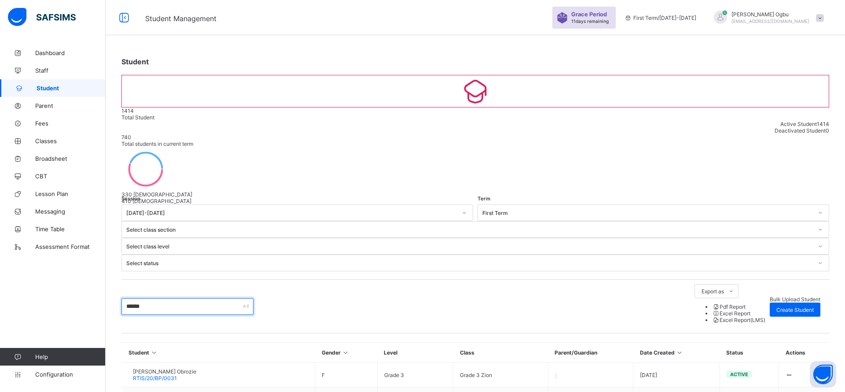
type input "*******"
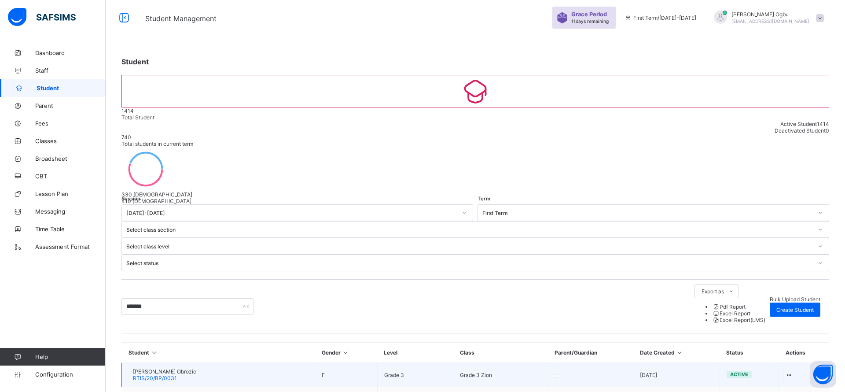
click at [196, 368] on div "[PERSON_NAME] Obrozie RTIS/20/BP/0031" at bounding box center [164, 374] width 63 height 13
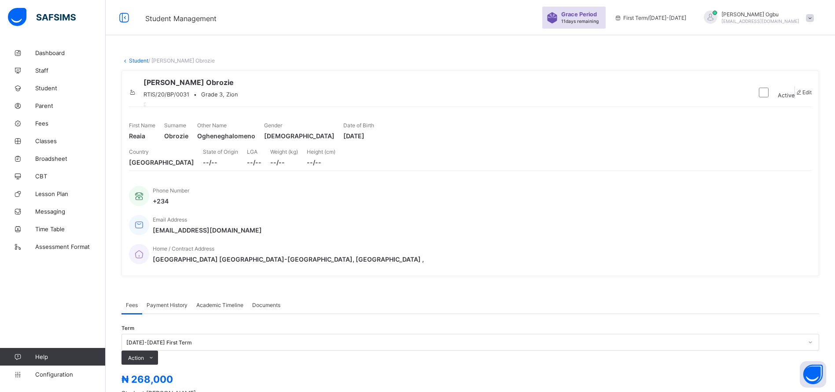
click at [174, 296] on div "Payment History" at bounding box center [167, 305] width 50 height 18
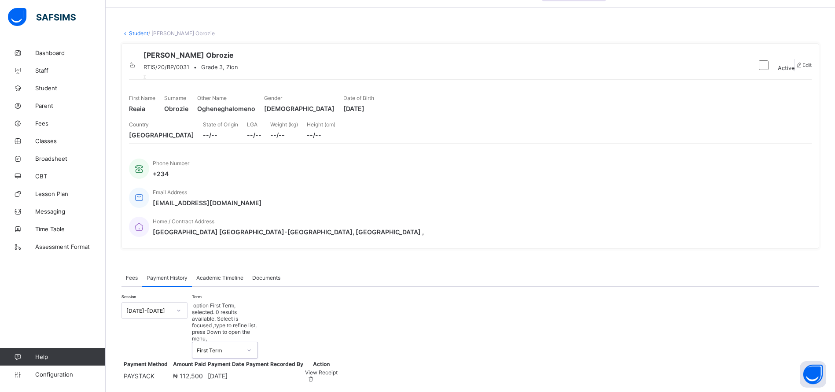
click at [338, 369] on span "View Receipt" at bounding box center [321, 372] width 33 height 7
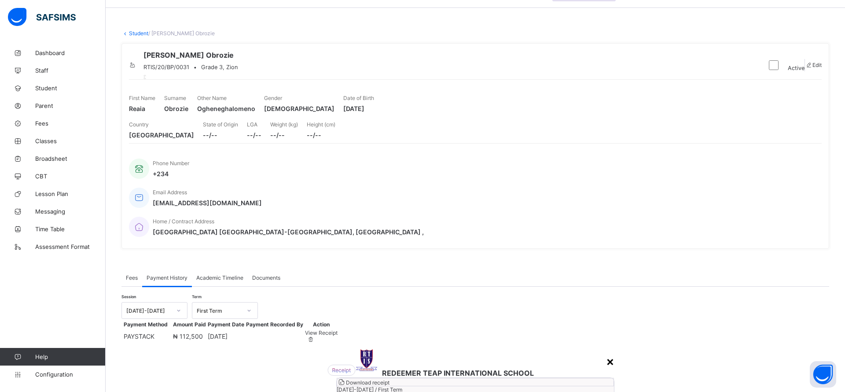
click at [606, 354] on div "×" at bounding box center [610, 361] width 8 height 15
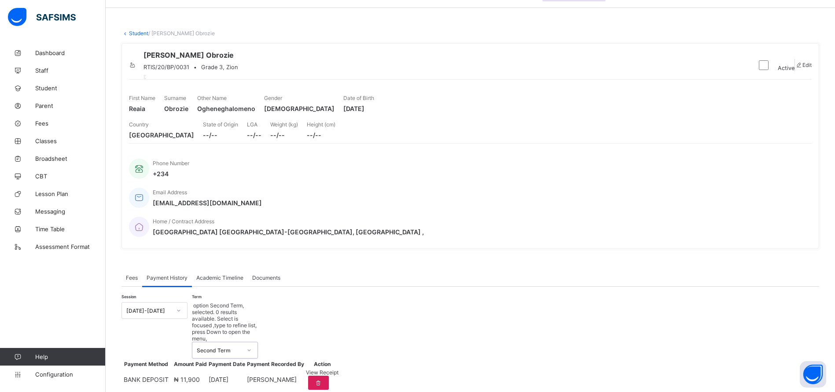
click at [339, 369] on span "View Receipt" at bounding box center [322, 372] width 33 height 7
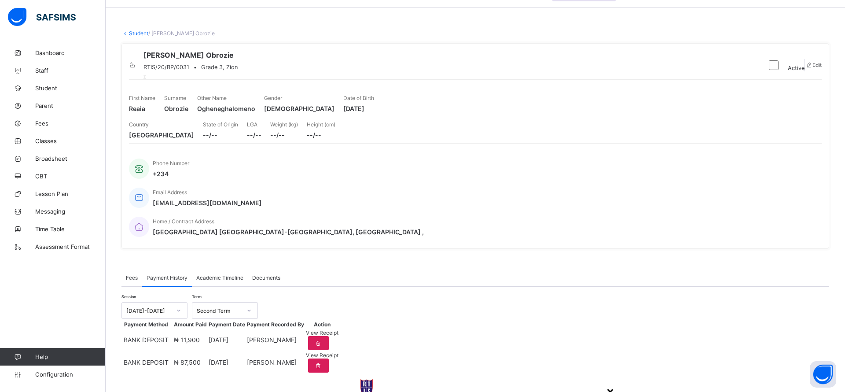
click at [606, 384] on div "×" at bounding box center [610, 391] width 8 height 15
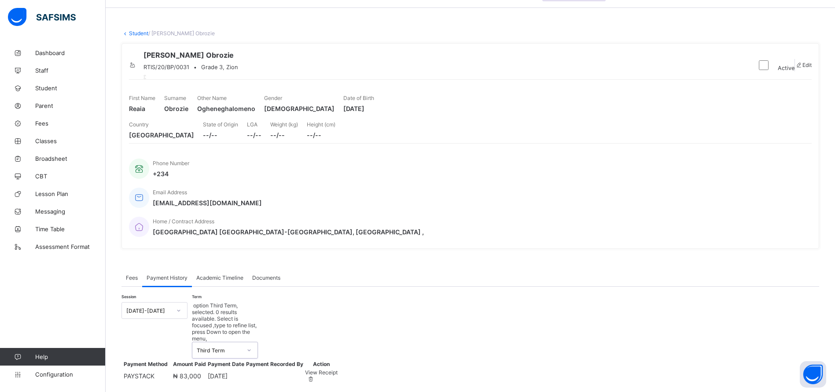
click at [338, 369] on span "View Receipt" at bounding box center [321, 372] width 33 height 7
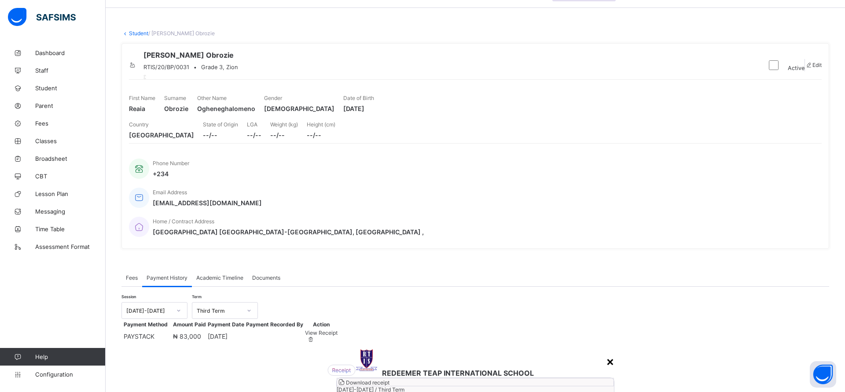
click at [606, 354] on div "×" at bounding box center [610, 361] width 8 height 15
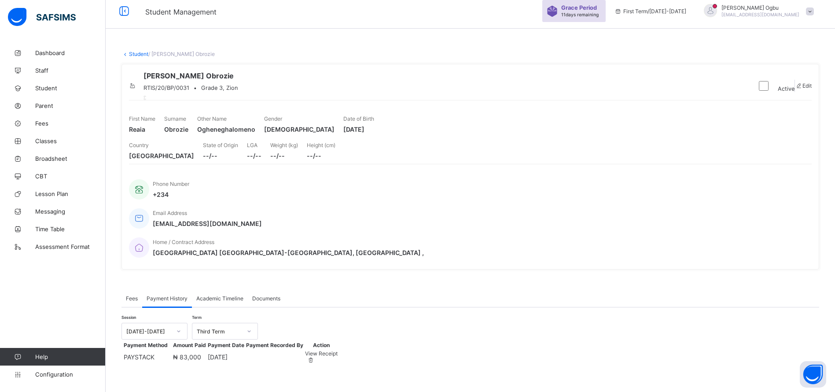
click at [138, 51] on link "Student" at bounding box center [138, 54] width 19 height 7
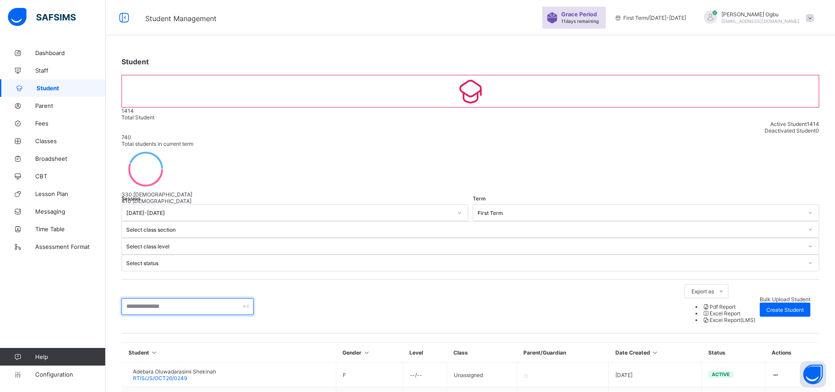
click at [171, 298] on input "text" at bounding box center [188, 306] width 132 height 17
click at [165, 298] on input "**" at bounding box center [188, 306] width 132 height 17
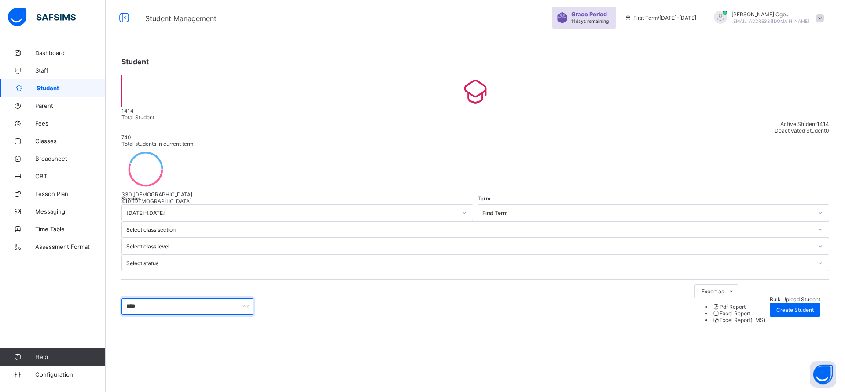
type input "*******"
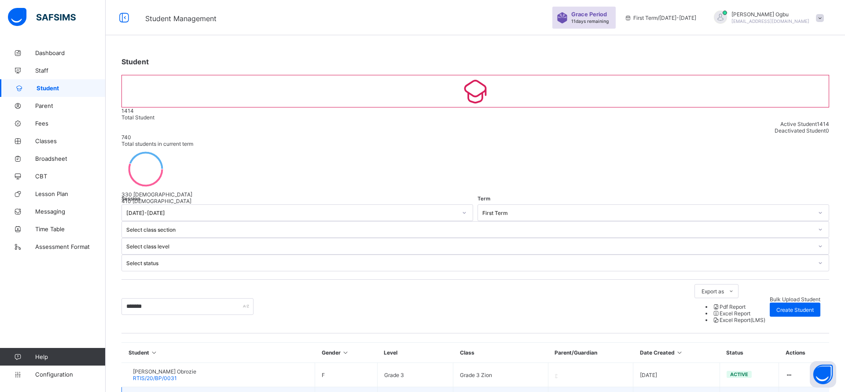
click at [176, 391] on span "[PERSON_NAME] OGHENELUONA OBROZIE" at bounding box center [187, 395] width 109 height 7
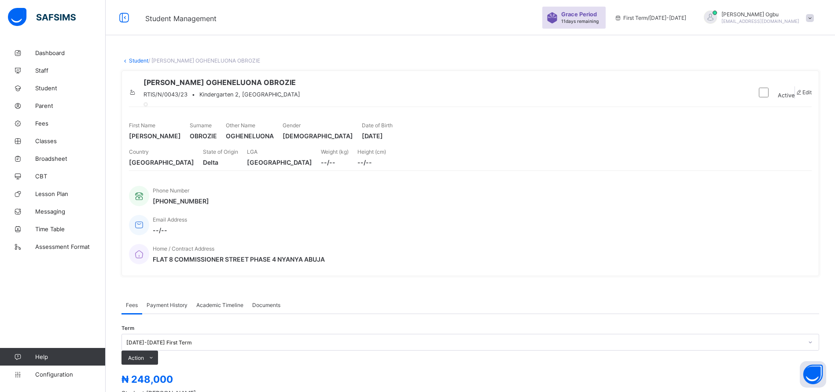
click at [169, 302] on span "Payment History" at bounding box center [167, 305] width 41 height 7
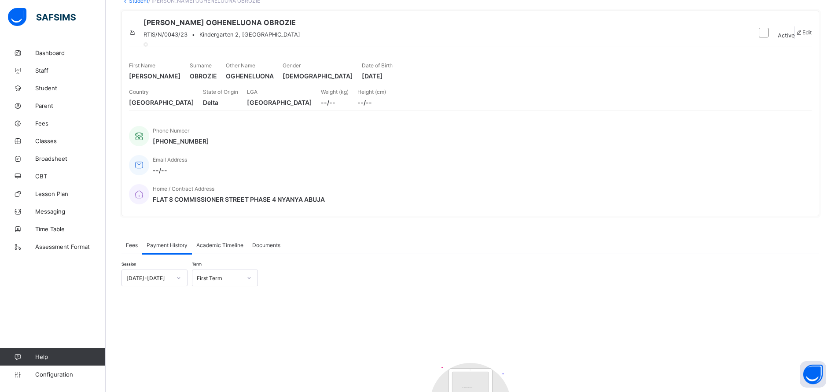
scroll to position [160, 0]
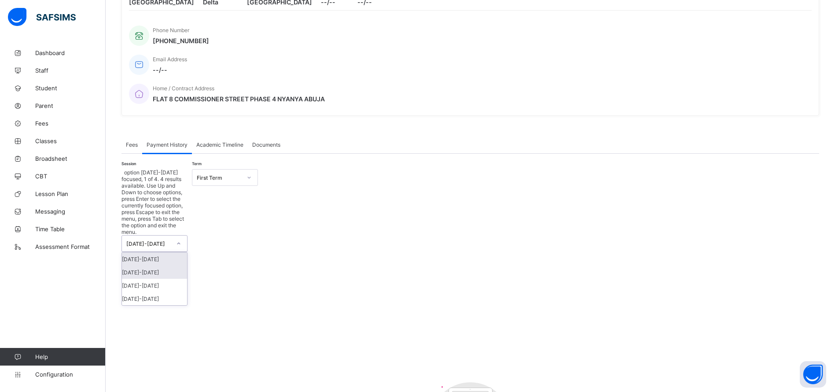
click at [154, 266] on div "[DATE]-[DATE]" at bounding box center [154, 272] width 65 height 13
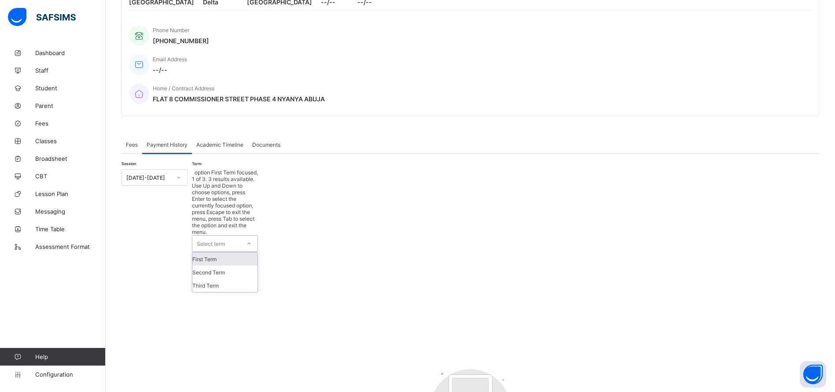
click at [236, 252] on div "First Term" at bounding box center [224, 258] width 65 height 13
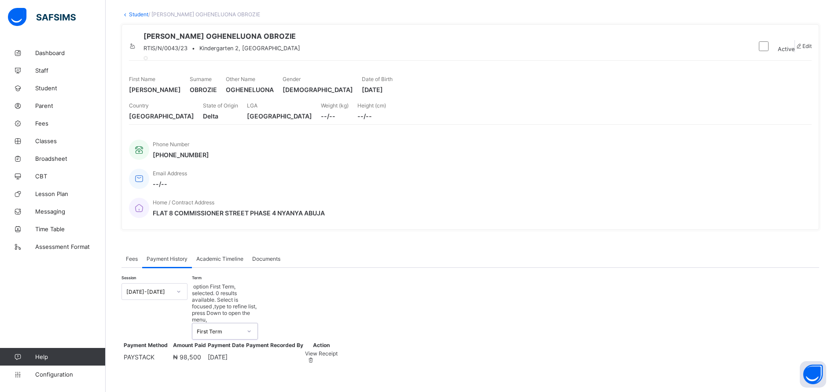
scroll to position [27, 0]
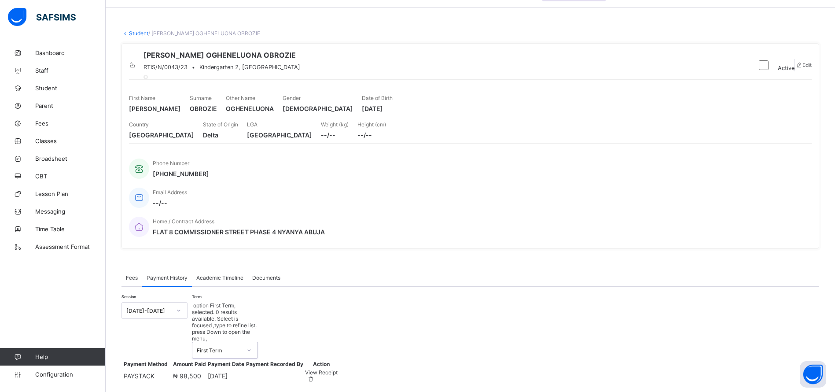
click at [338, 369] on span "View Receipt" at bounding box center [321, 372] width 33 height 7
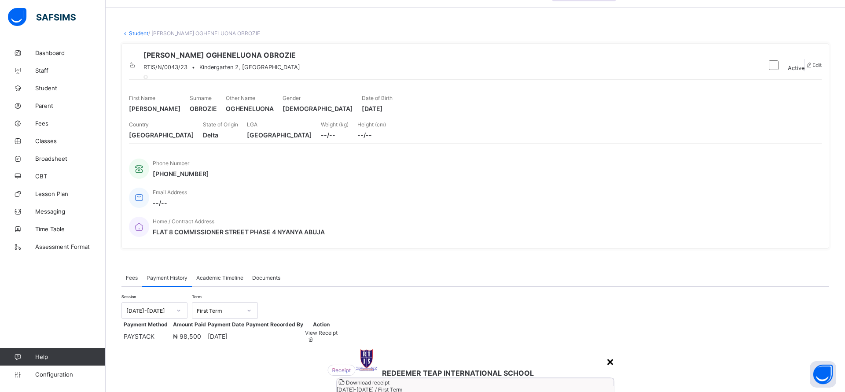
click at [606, 354] on div "×" at bounding box center [610, 361] width 8 height 15
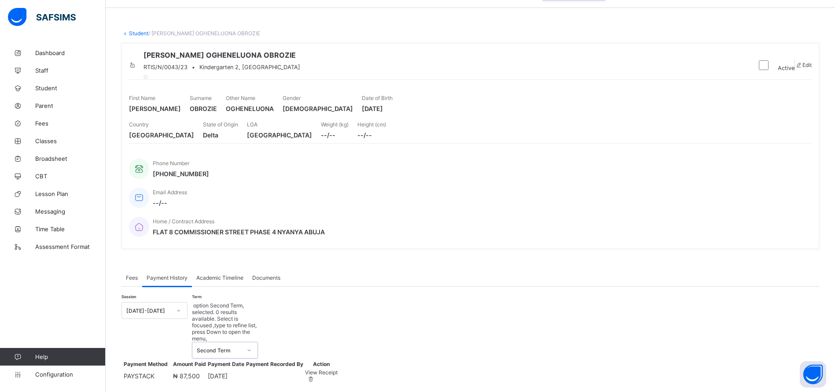
click at [338, 369] on span "View Receipt" at bounding box center [321, 372] width 33 height 7
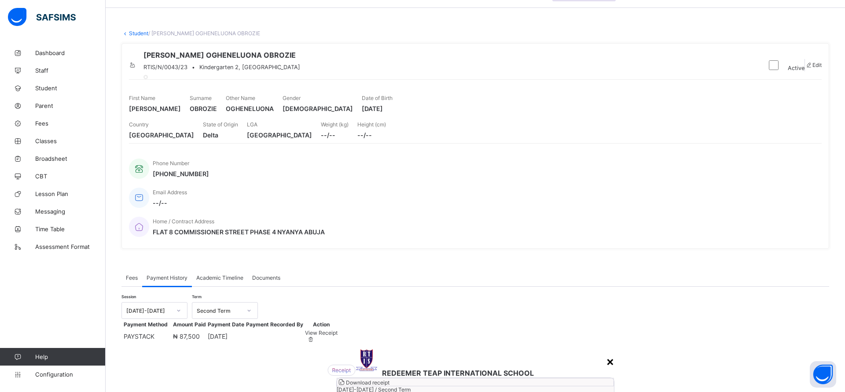
click at [606, 354] on div "×" at bounding box center [610, 361] width 8 height 15
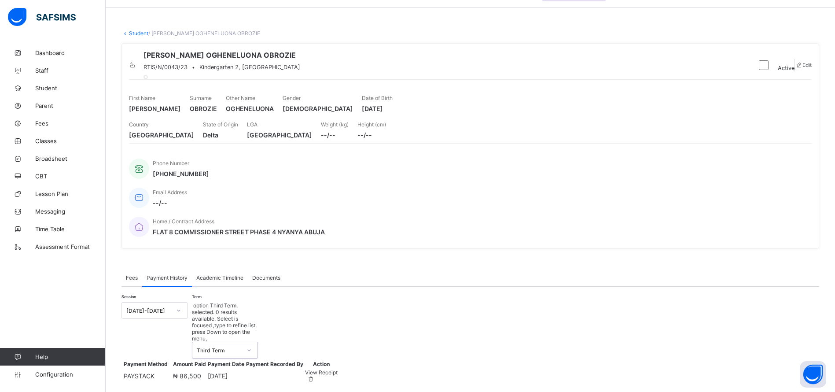
click at [338, 369] on span "View Receipt" at bounding box center [321, 372] width 33 height 7
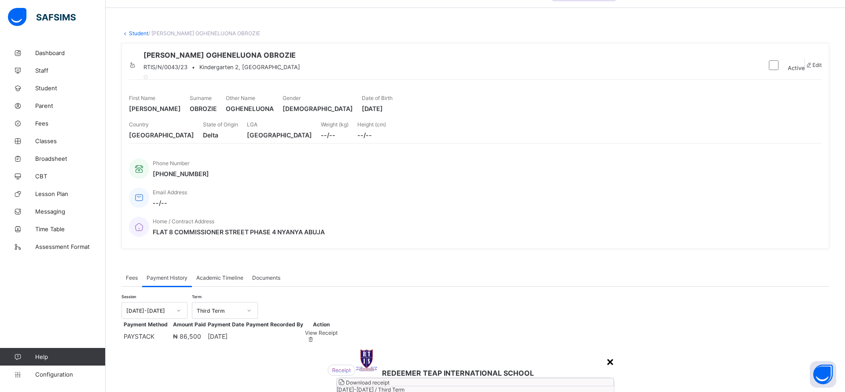
click at [606, 354] on div "×" at bounding box center [610, 361] width 8 height 15
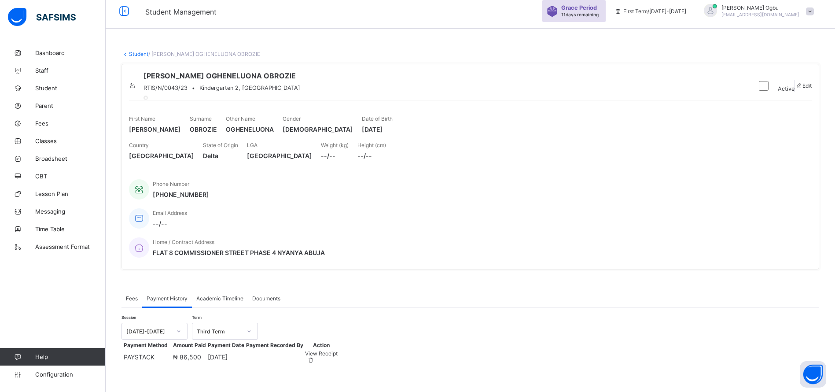
click at [131, 51] on link "Student" at bounding box center [138, 54] width 19 height 7
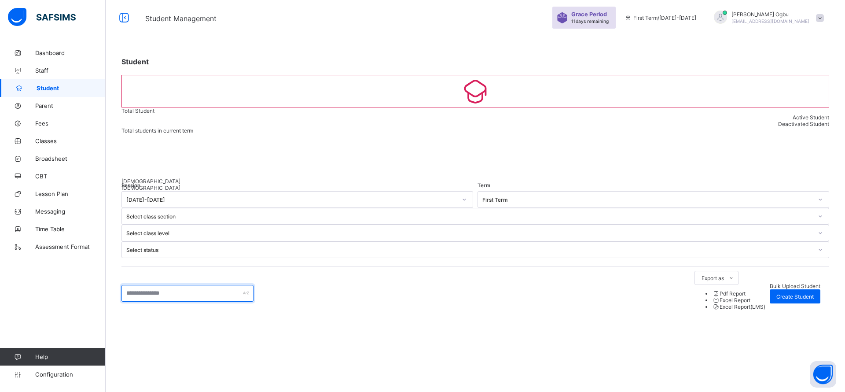
click at [179, 285] on input "text" at bounding box center [188, 293] width 132 height 17
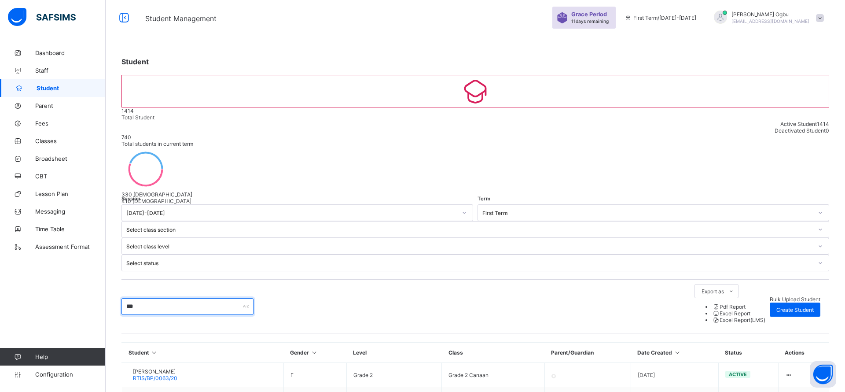
type input "****"
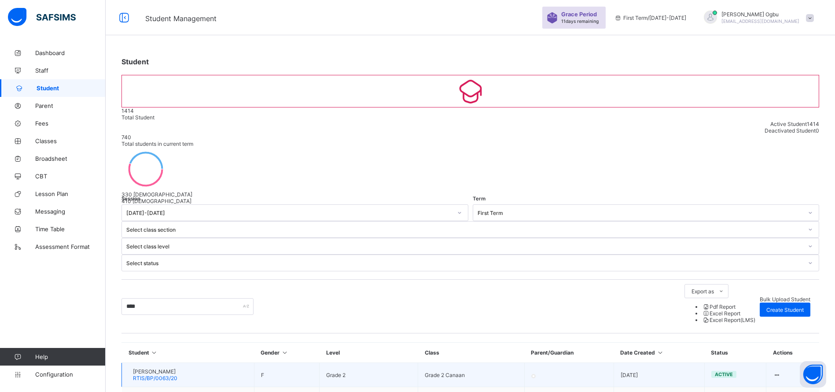
click at [167, 375] on span "RTIS/BP/0063/20" at bounding box center [155, 378] width 44 height 7
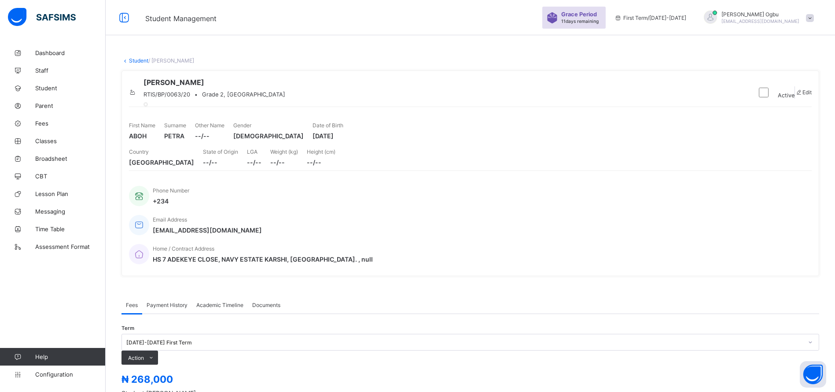
click at [171, 302] on span "Payment History" at bounding box center [167, 305] width 41 height 7
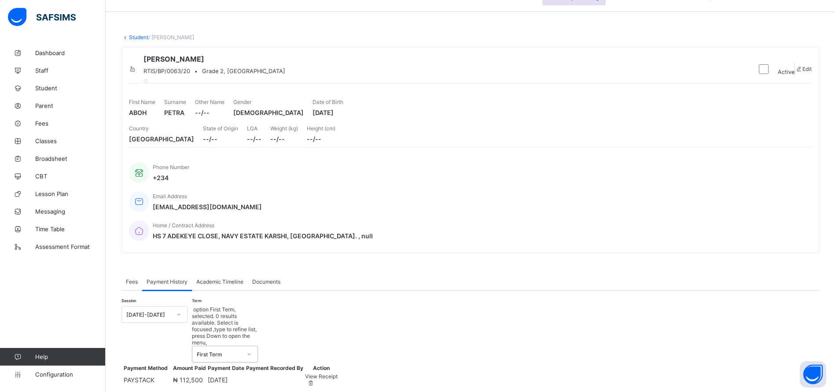
scroll to position [27, 0]
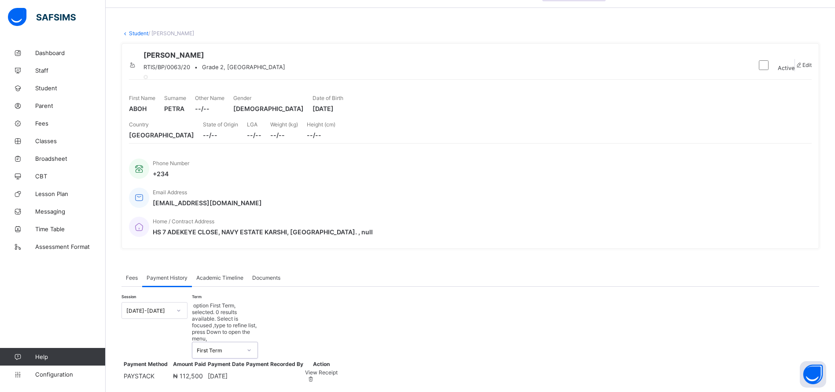
click at [338, 369] on span "View Receipt" at bounding box center [321, 372] width 33 height 7
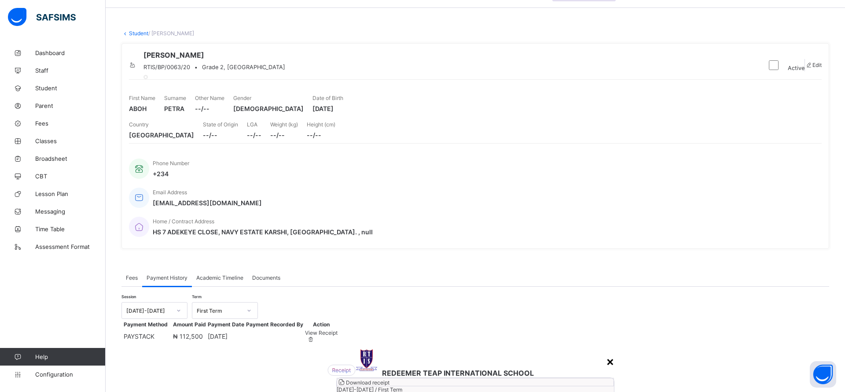
click at [606, 354] on div "×" at bounding box center [610, 361] width 8 height 15
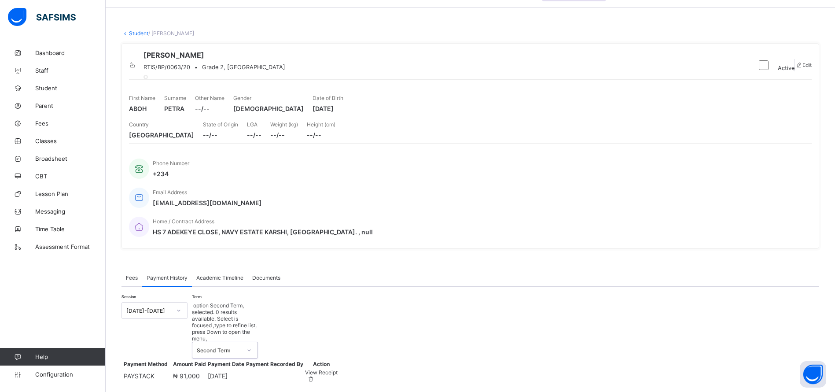
click at [338, 369] on div "View Receipt" at bounding box center [321, 372] width 33 height 7
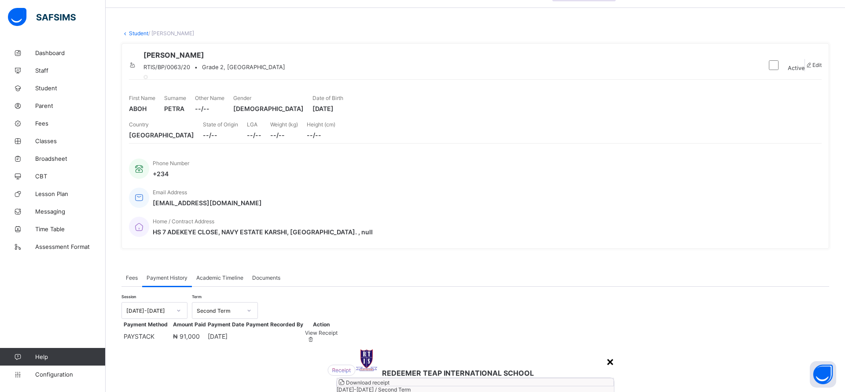
click at [606, 354] on div "×" at bounding box center [610, 361] width 8 height 15
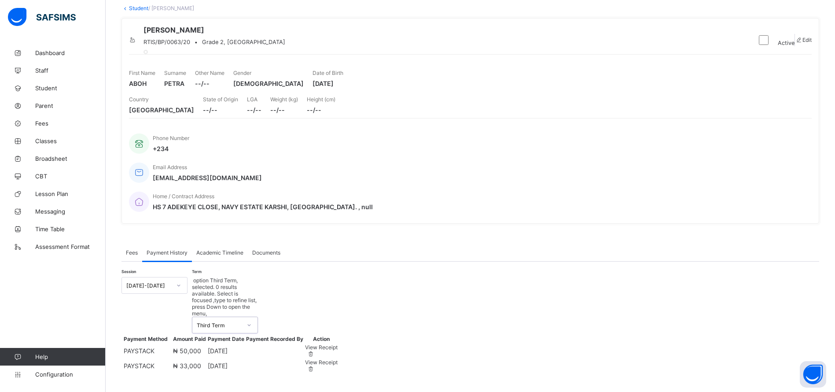
scroll to position [49, 0]
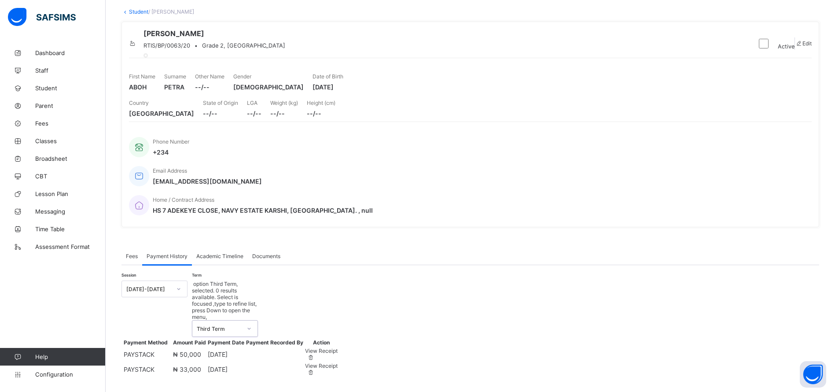
click at [338, 347] on span "View Receipt" at bounding box center [321, 350] width 33 height 7
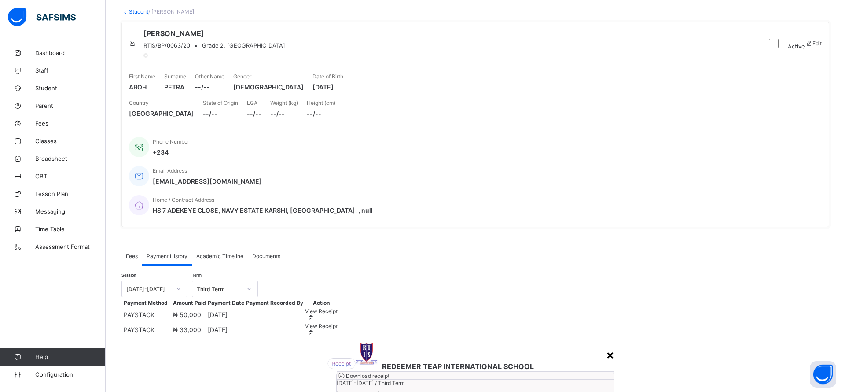
click at [606, 347] on div "×" at bounding box center [610, 354] width 8 height 15
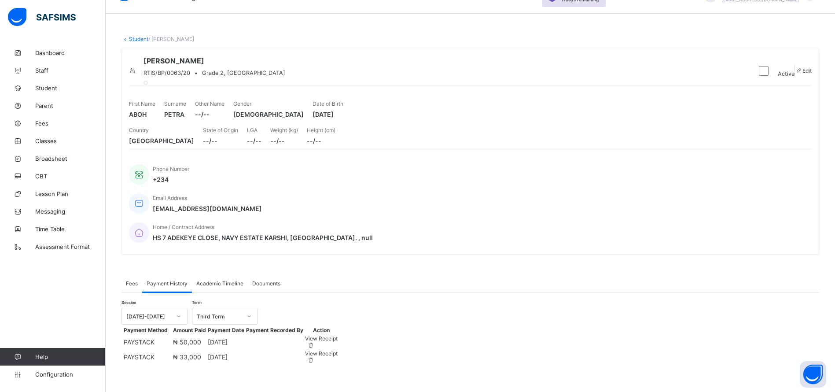
click at [136, 36] on link "Student" at bounding box center [138, 39] width 19 height 7
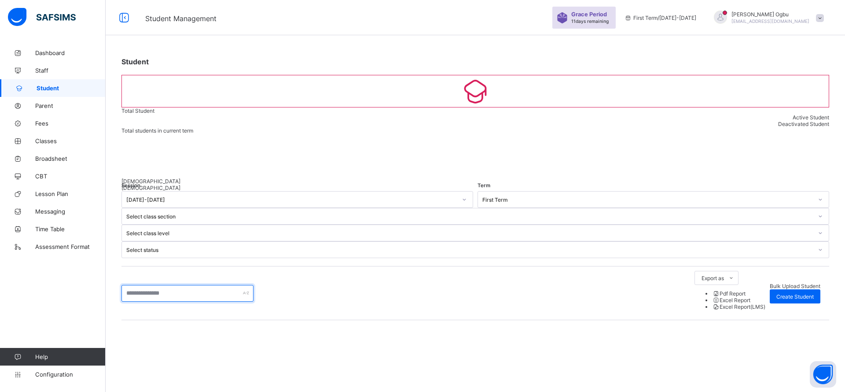
click at [152, 285] on input "text" at bounding box center [188, 293] width 132 height 17
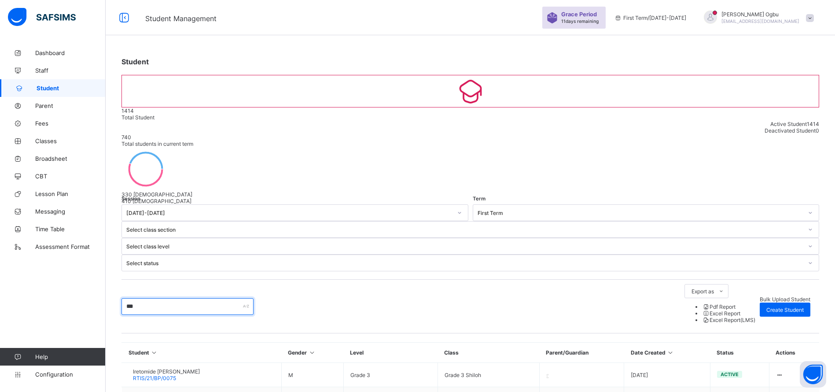
type input "****"
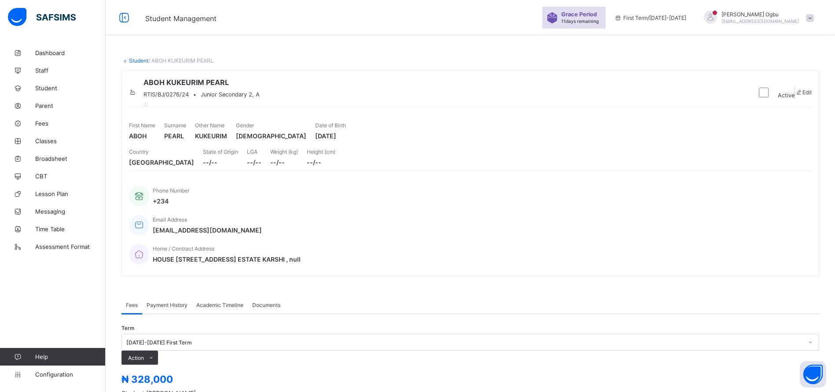
click at [159, 296] on div "Payment History" at bounding box center [167, 305] width 50 height 18
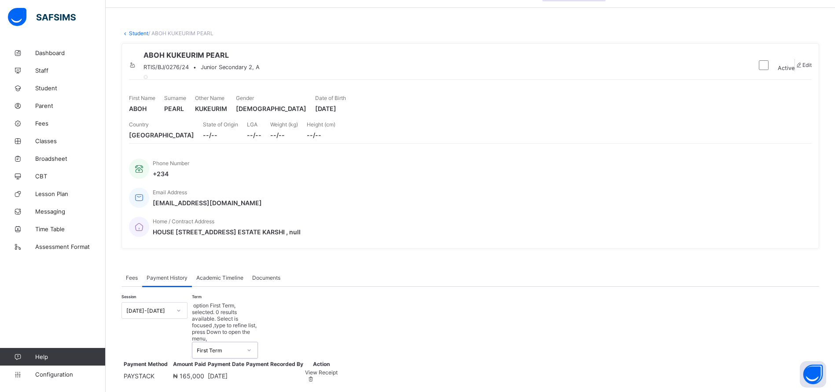
click at [338, 369] on span "View Receipt" at bounding box center [321, 372] width 33 height 7
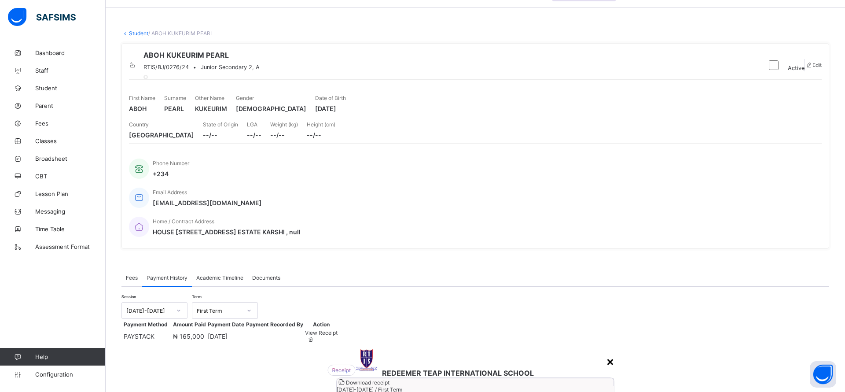
click at [606, 354] on div "×" at bounding box center [610, 361] width 8 height 15
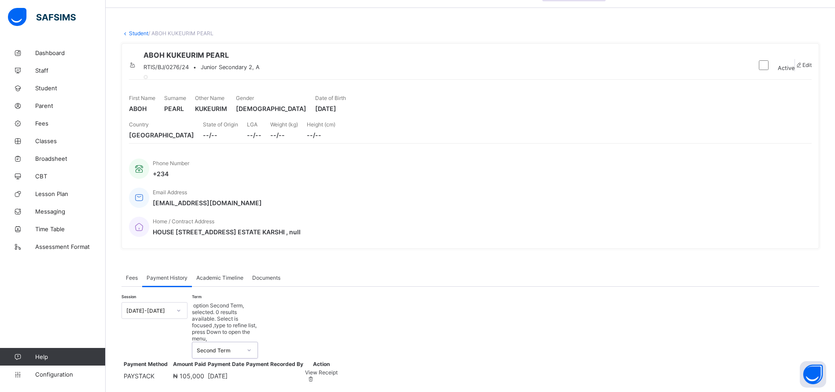
click at [338, 369] on div "View Receipt" at bounding box center [321, 372] width 33 height 7
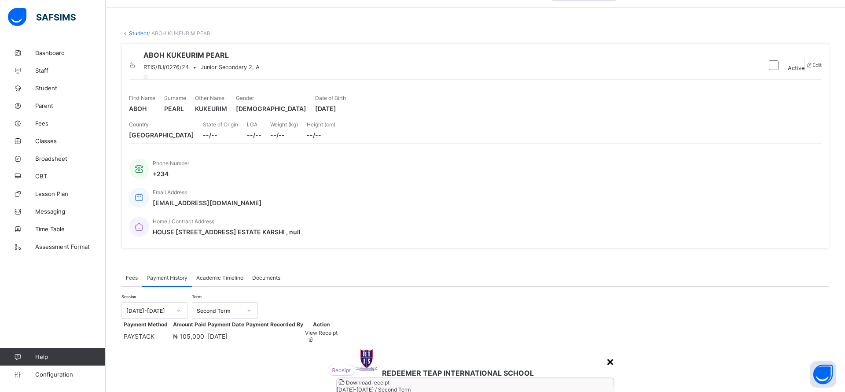
click at [606, 354] on div "×" at bounding box center [610, 361] width 8 height 15
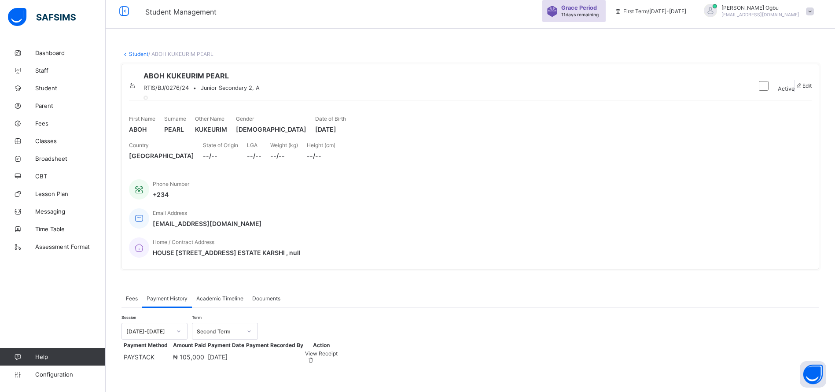
click at [338, 350] on span "View Receipt" at bounding box center [321, 353] width 33 height 7
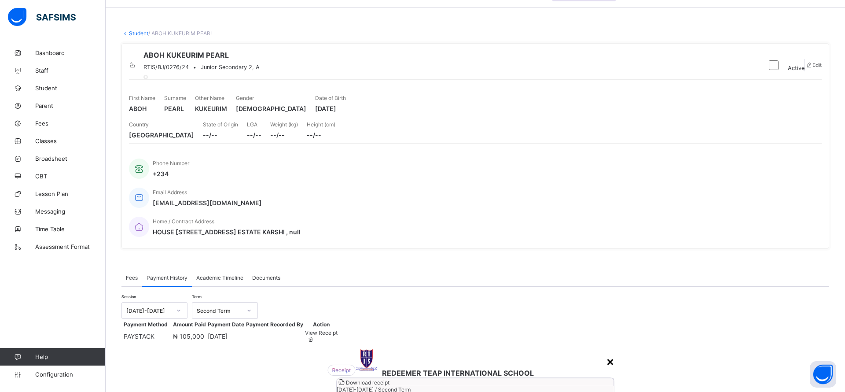
click at [606, 354] on div "×" at bounding box center [610, 361] width 8 height 15
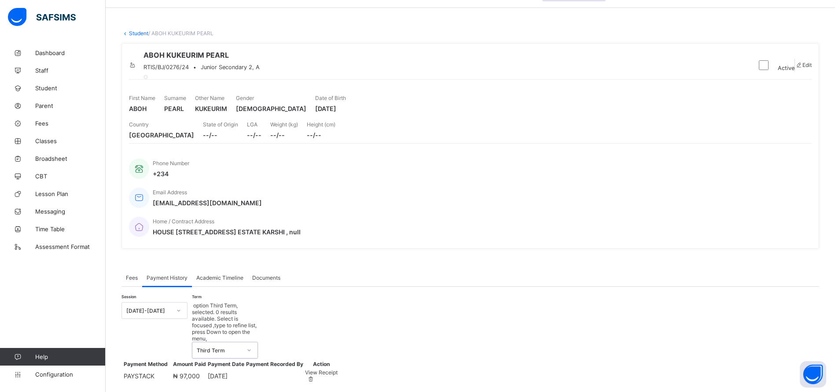
click at [338, 369] on div "View Receipt" at bounding box center [321, 372] width 33 height 7
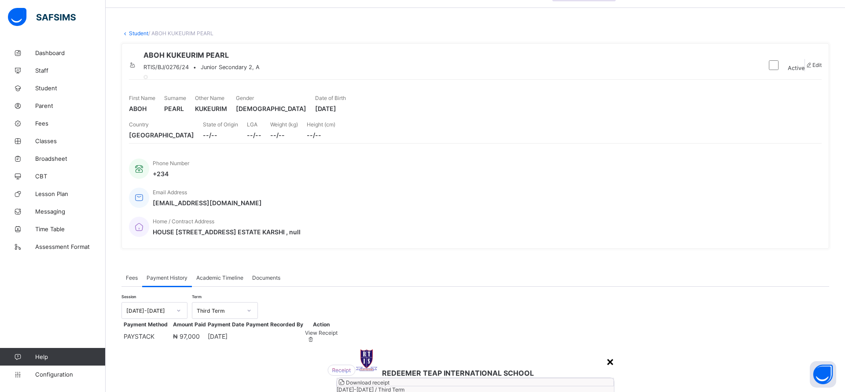
click at [606, 354] on div "×" at bounding box center [610, 361] width 8 height 15
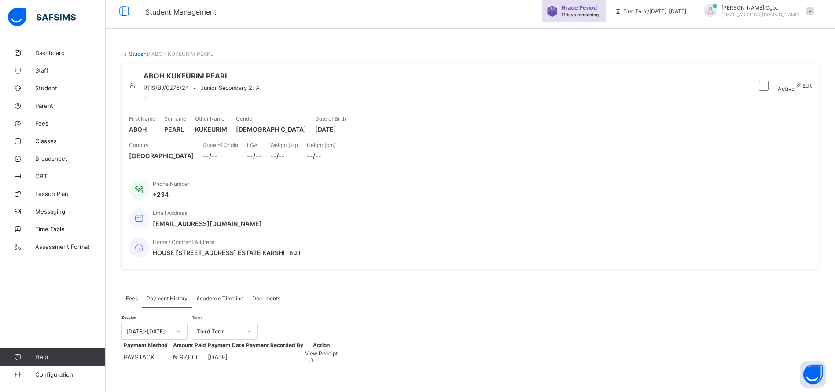
click at [142, 51] on link "Student" at bounding box center [138, 54] width 19 height 7
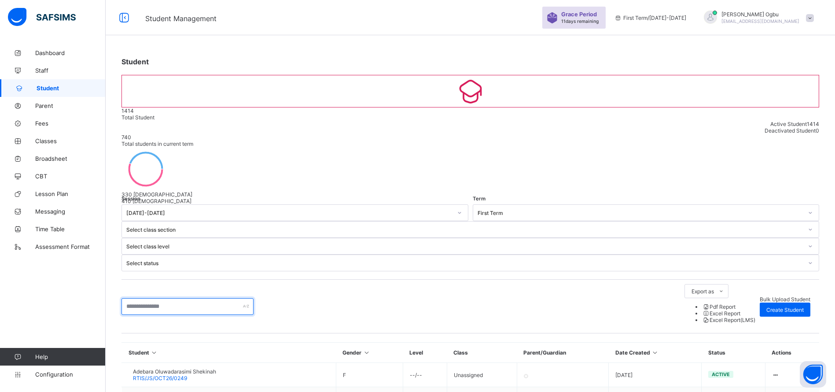
click at [214, 298] on input "text" at bounding box center [188, 306] width 132 height 17
click at [137, 298] on input "text" at bounding box center [188, 306] width 132 height 17
click at [148, 298] on input "text" at bounding box center [188, 306] width 132 height 17
type input "*******"
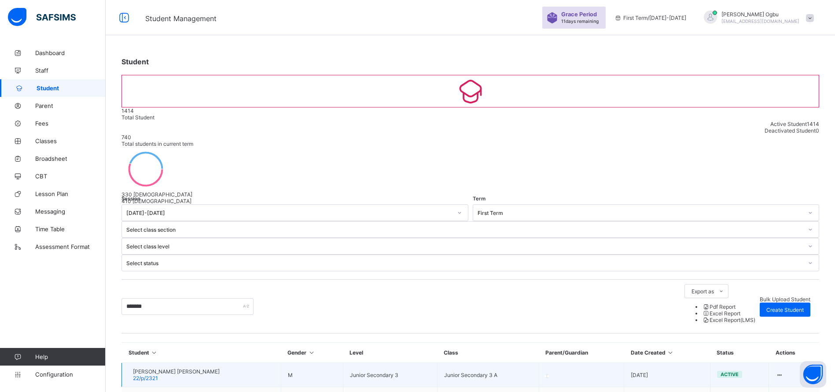
click at [158, 375] on span "22/p/2321" at bounding box center [145, 378] width 25 height 7
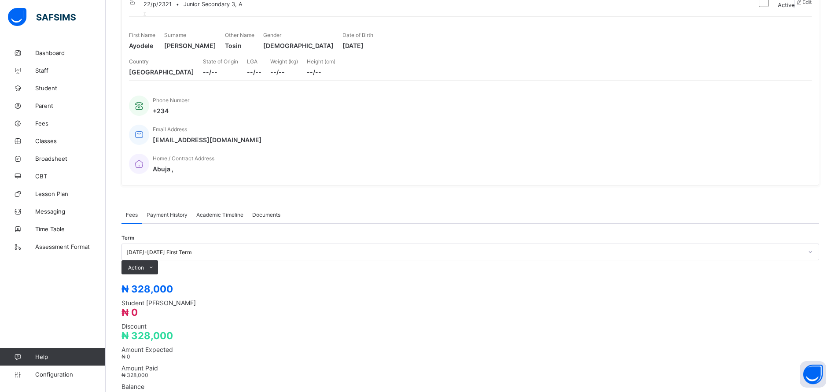
scroll to position [92, 0]
click at [162, 204] on div "Payment History" at bounding box center [167, 213] width 50 height 18
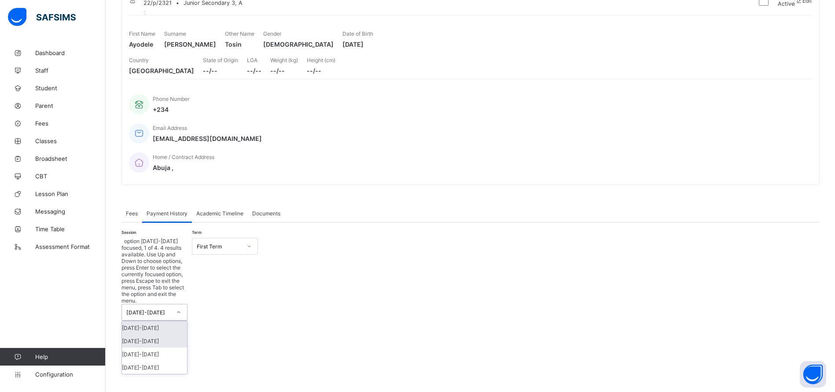
click at [168, 334] on div "[DATE]-[DATE]" at bounding box center [154, 340] width 65 height 13
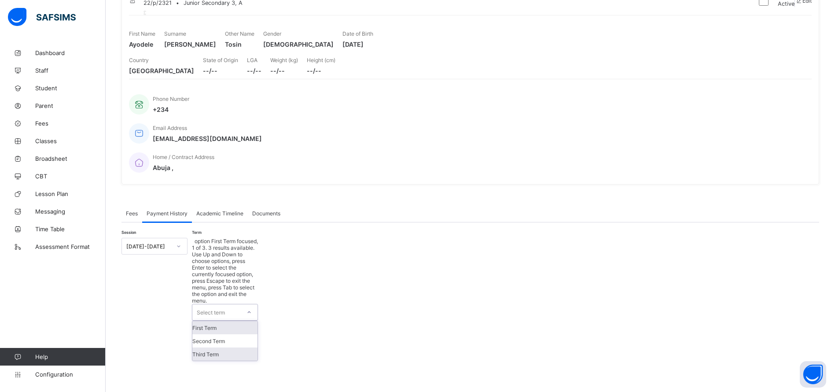
click at [225, 347] on div "Third Term" at bounding box center [224, 353] width 65 height 13
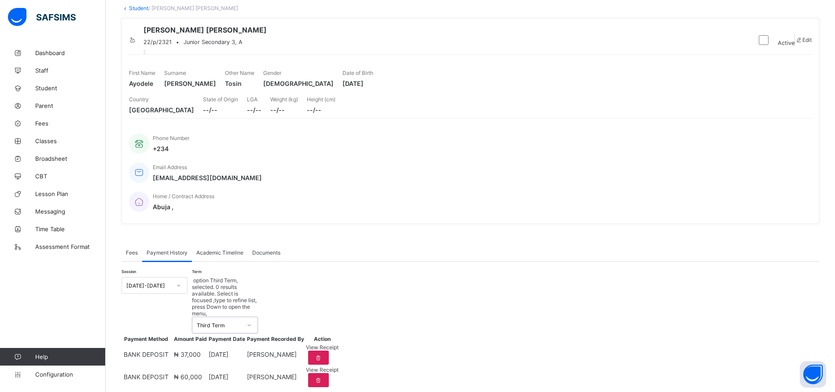
click at [339, 344] on span "View Receipt" at bounding box center [322, 347] width 33 height 7
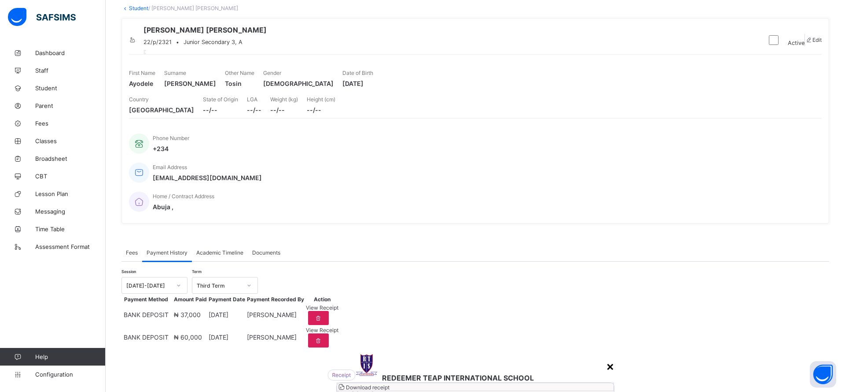
click at [606, 358] on div "×" at bounding box center [610, 365] width 8 height 15
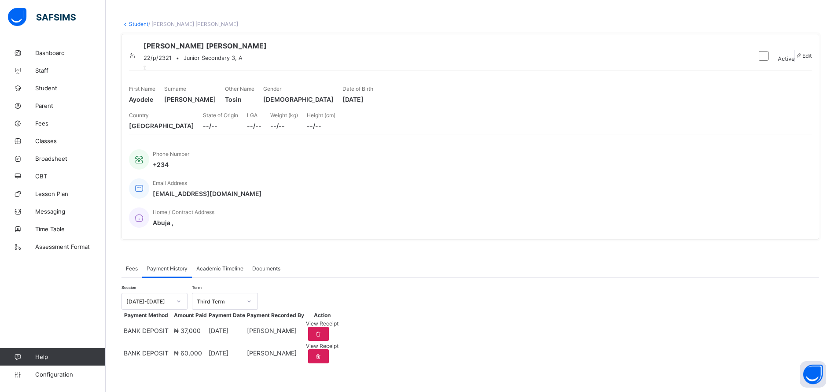
click at [140, 21] on link "Student" at bounding box center [138, 24] width 19 height 7
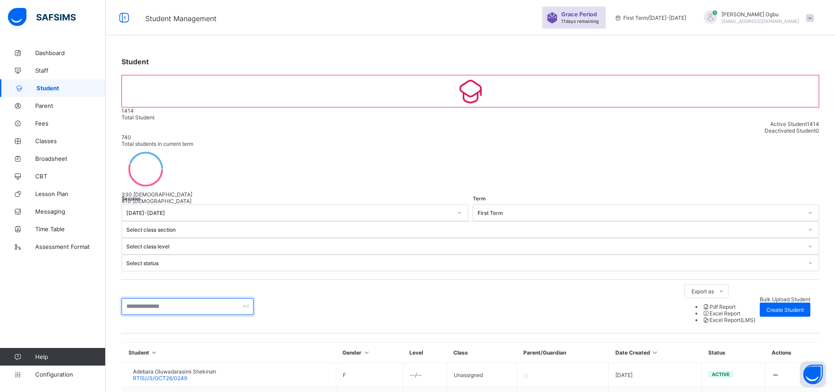
click at [161, 298] on input "text" at bounding box center [188, 306] width 132 height 17
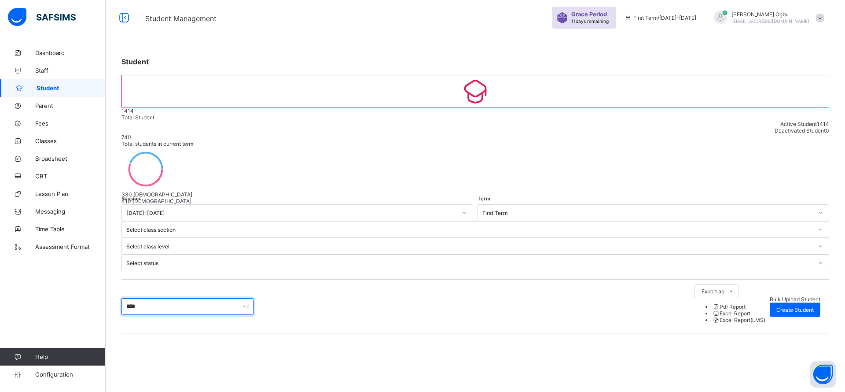
type input "*****"
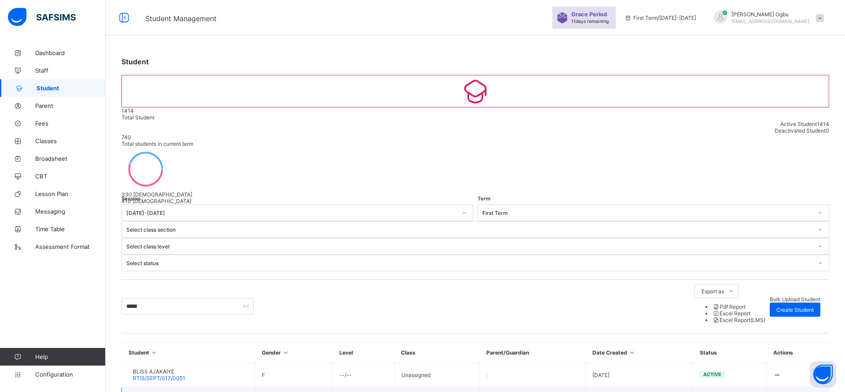
click at [176, 391] on span "[PERSON_NAME]" at bounding box center [154, 395] width 43 height 7
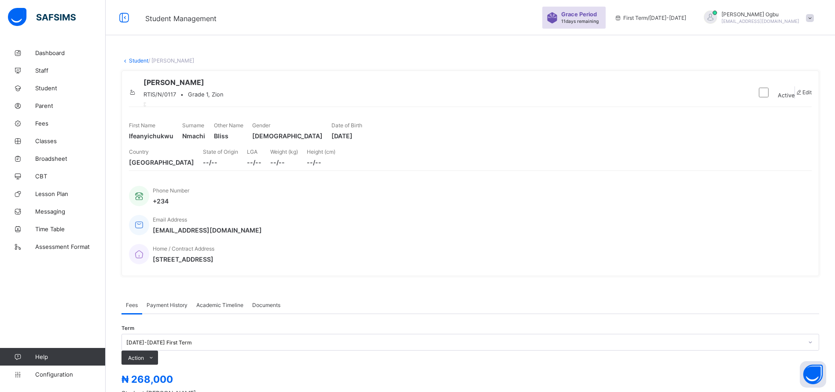
click at [168, 302] on span "Payment History" at bounding box center [167, 305] width 41 height 7
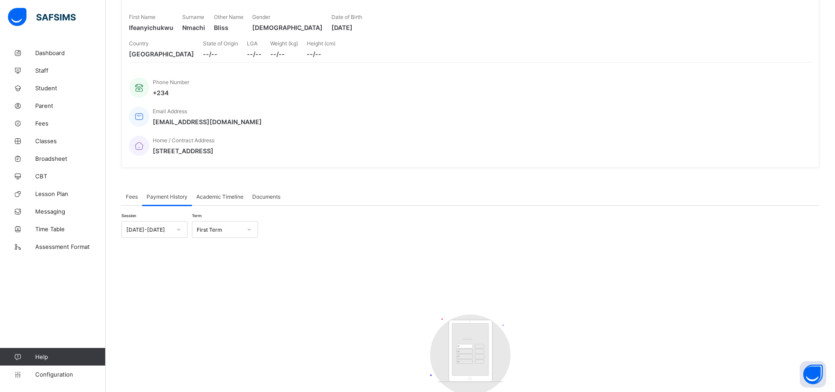
scroll to position [160, 0]
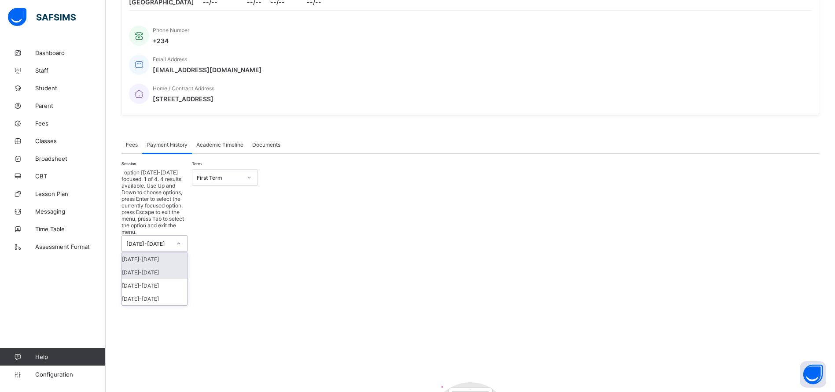
click at [158, 266] on div "[DATE]-[DATE]" at bounding box center [154, 272] width 65 height 13
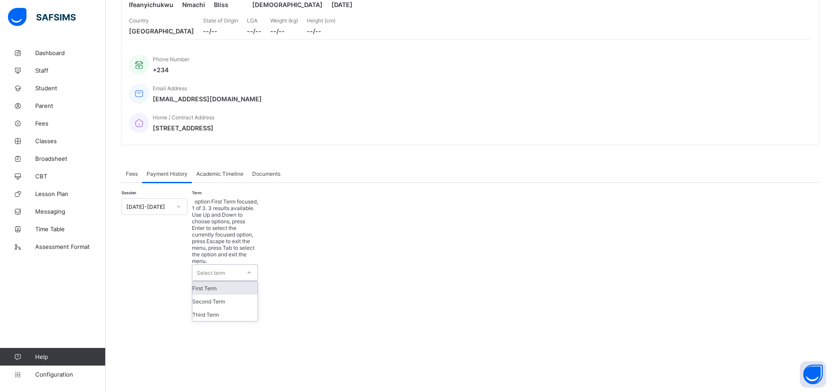
click at [235, 281] on div "First Term" at bounding box center [224, 287] width 65 height 13
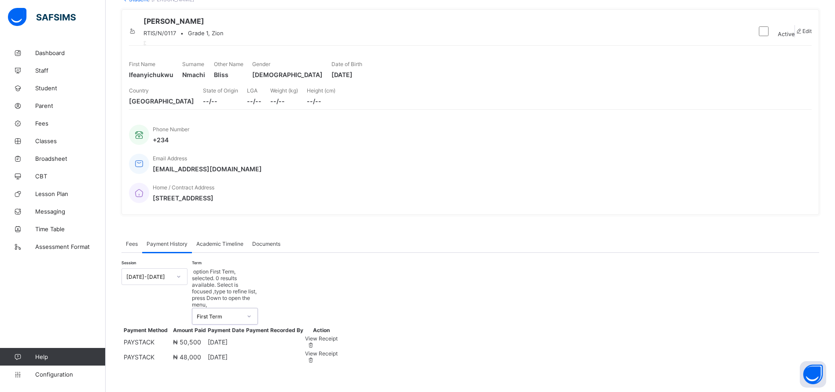
scroll to position [52, 0]
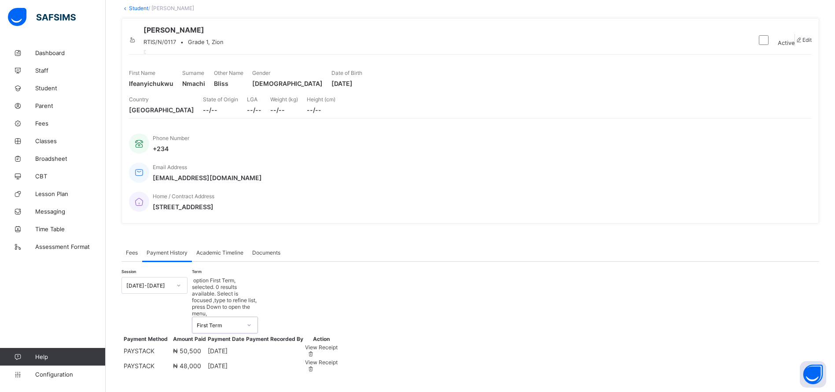
click at [338, 359] on div "View Receipt" at bounding box center [321, 362] width 33 height 7
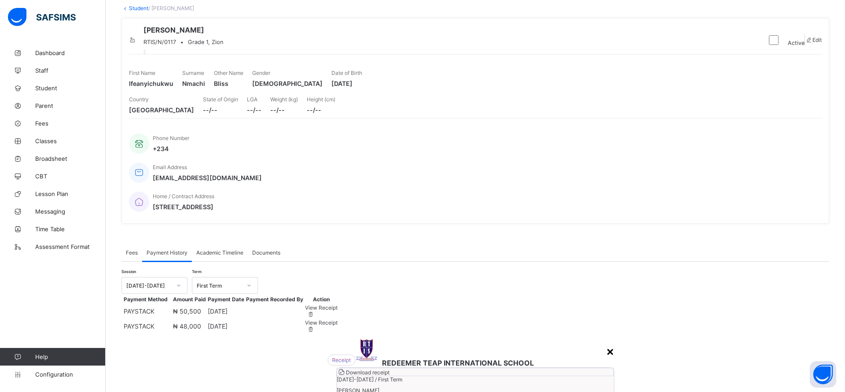
click at [606, 343] on div "×" at bounding box center [610, 350] width 8 height 15
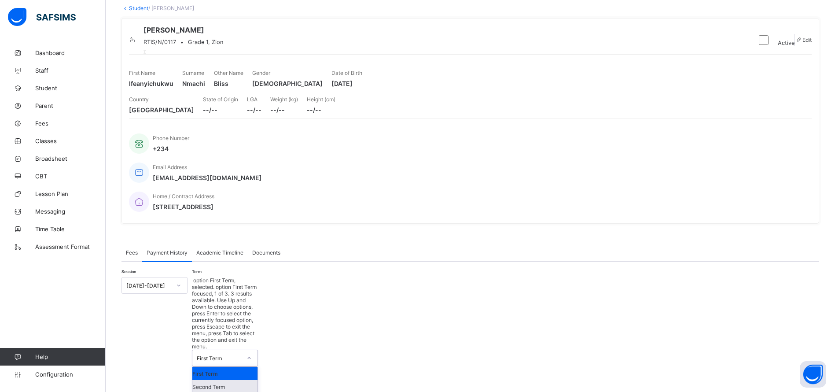
click at [235, 380] on div "Second Term" at bounding box center [224, 386] width 65 height 13
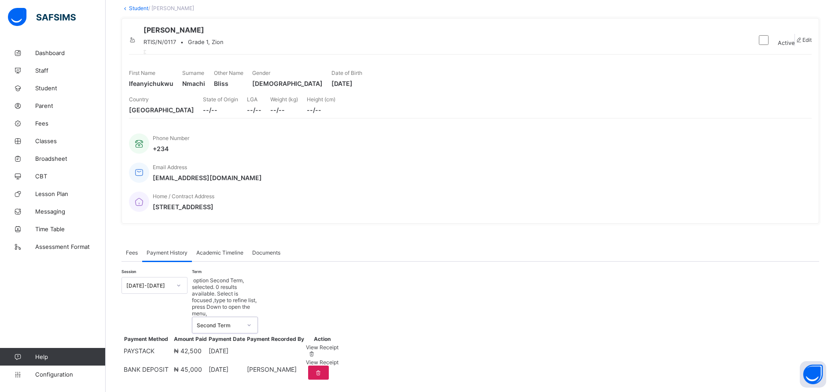
click at [339, 359] on span "View Receipt" at bounding box center [322, 362] width 33 height 7
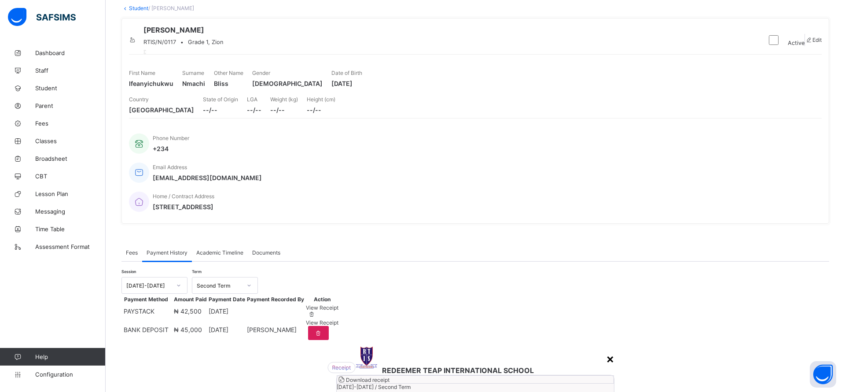
click at [606, 351] on div "×" at bounding box center [610, 358] width 8 height 15
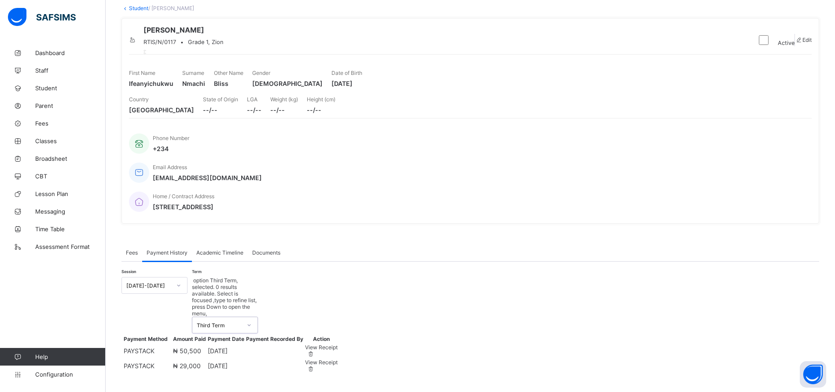
click at [338, 335] on th "Action" at bounding box center [321, 338] width 33 height 7
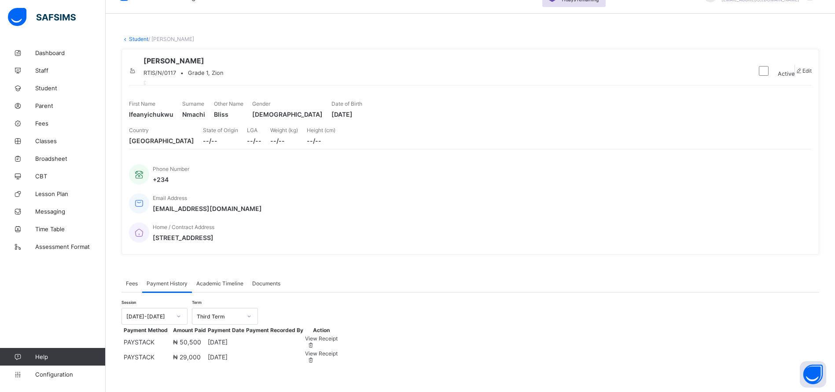
click at [338, 335] on div "View Receipt" at bounding box center [321, 338] width 33 height 7
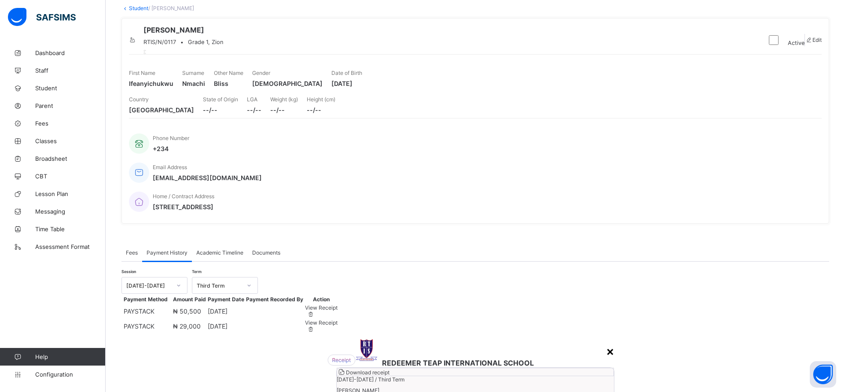
click at [606, 343] on div "×" at bounding box center [610, 350] width 8 height 15
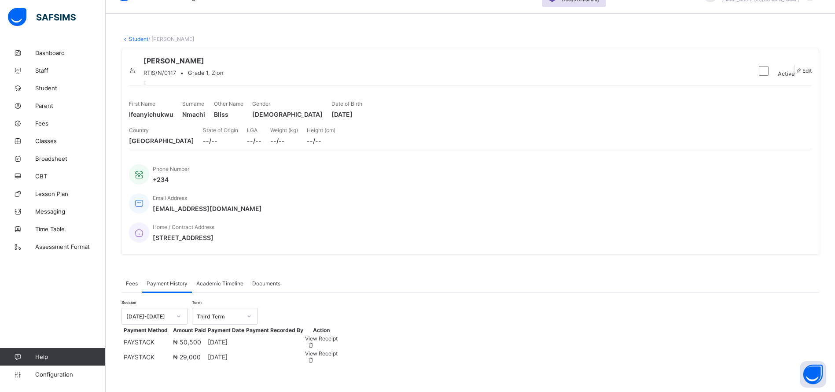
click at [338, 350] on span "View Receipt" at bounding box center [321, 353] width 33 height 7
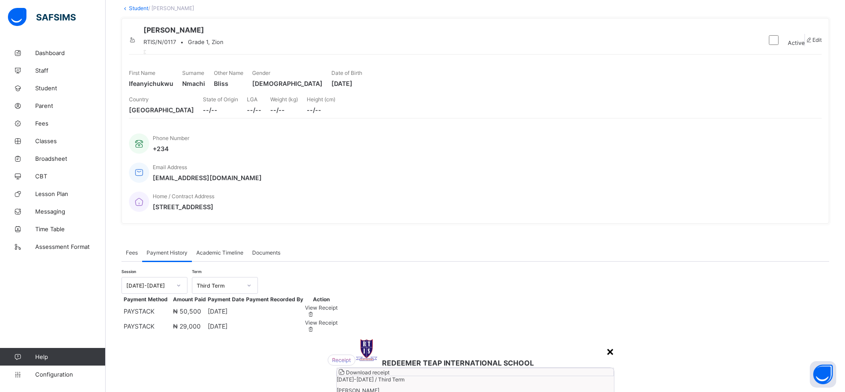
click at [606, 343] on div "×" at bounding box center [610, 350] width 8 height 15
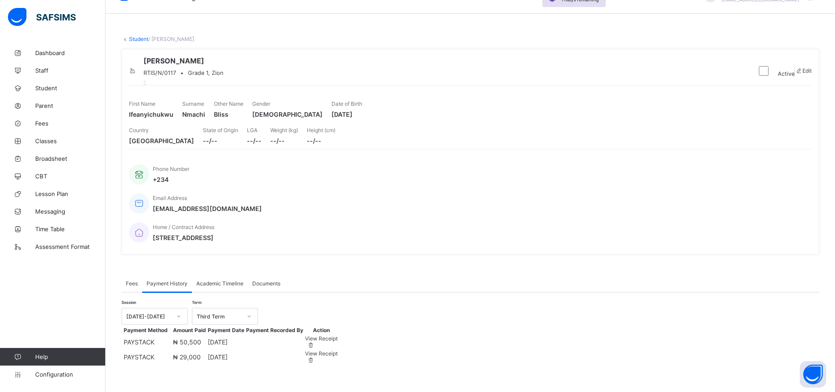
click at [338, 335] on div "View Receipt" at bounding box center [321, 338] width 33 height 7
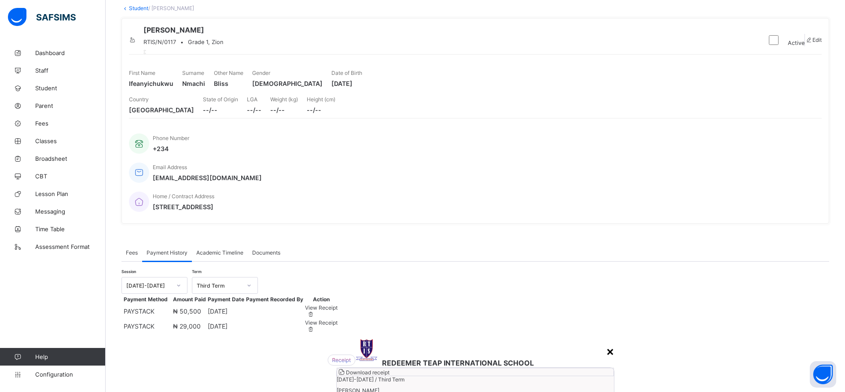
click at [606, 343] on div "×" at bounding box center [610, 350] width 8 height 15
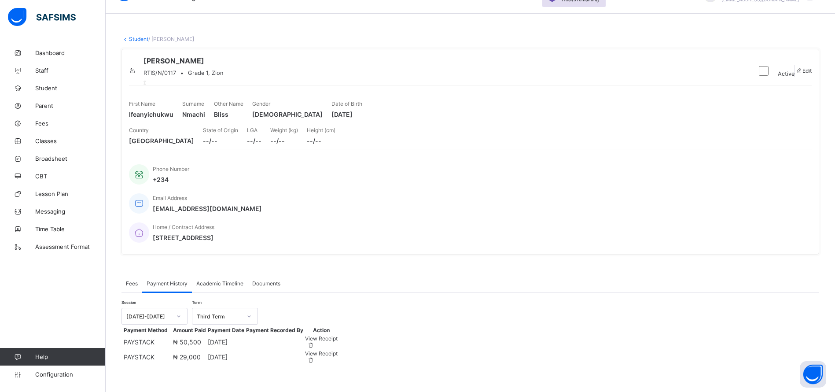
click at [140, 36] on link "Student" at bounding box center [138, 39] width 19 height 7
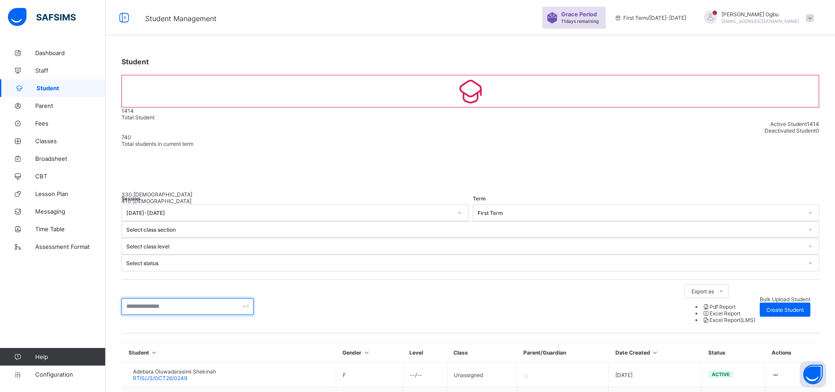
click at [202, 298] on input "text" at bounding box center [188, 306] width 132 height 17
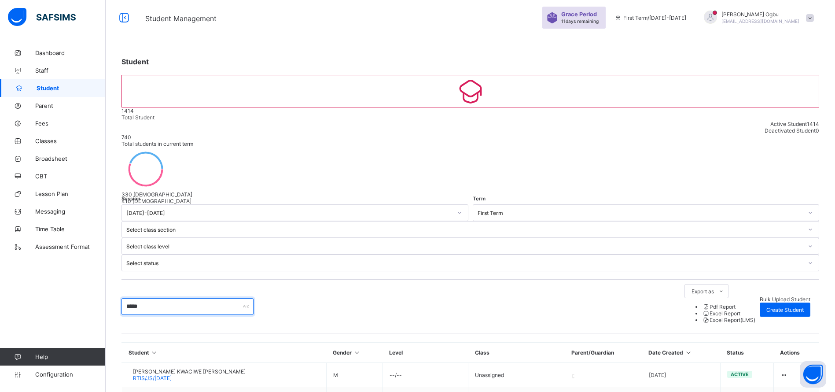
type input "******"
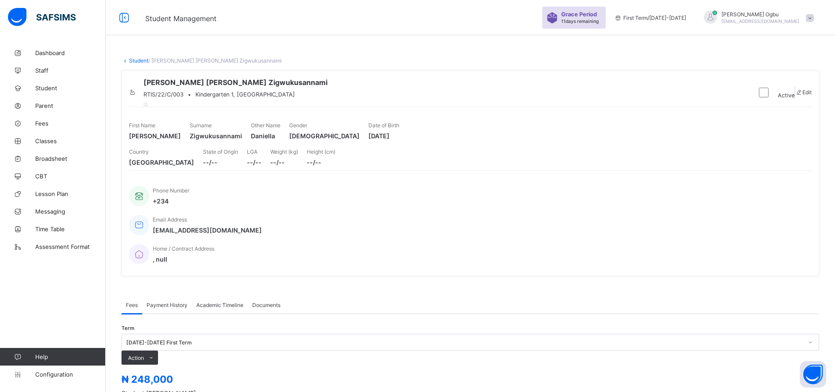
click at [159, 302] on span "Payment History" at bounding box center [167, 305] width 41 height 7
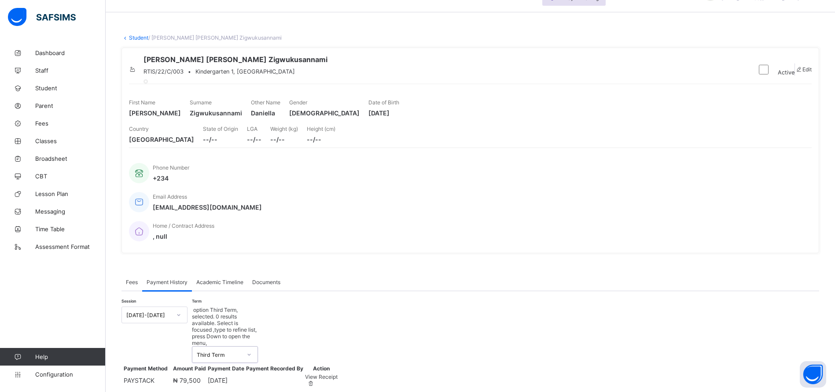
scroll to position [27, 0]
